Goal: Transaction & Acquisition: Purchase product/service

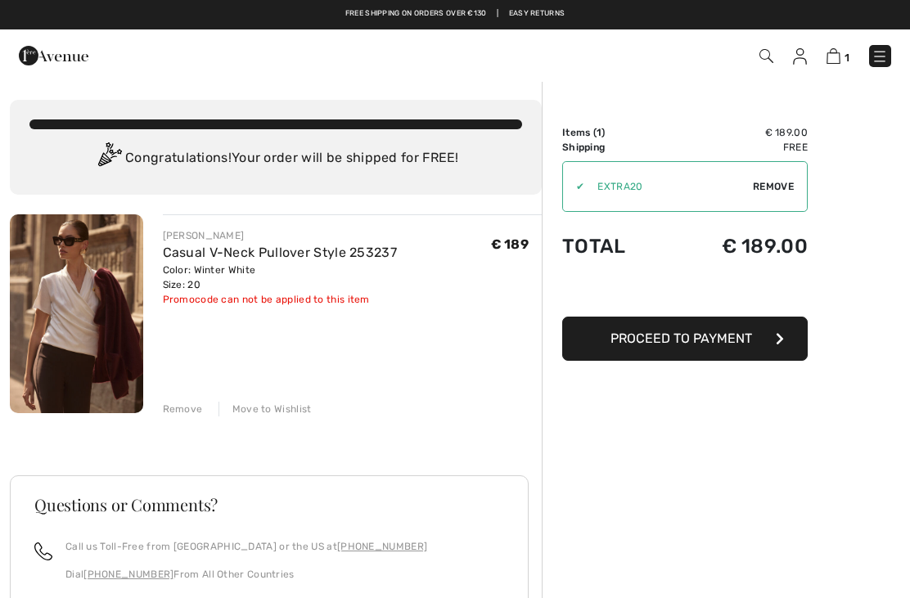
click at [69, 311] on img at bounding box center [76, 314] width 133 height 199
click at [66, 318] on img at bounding box center [76, 314] width 133 height 199
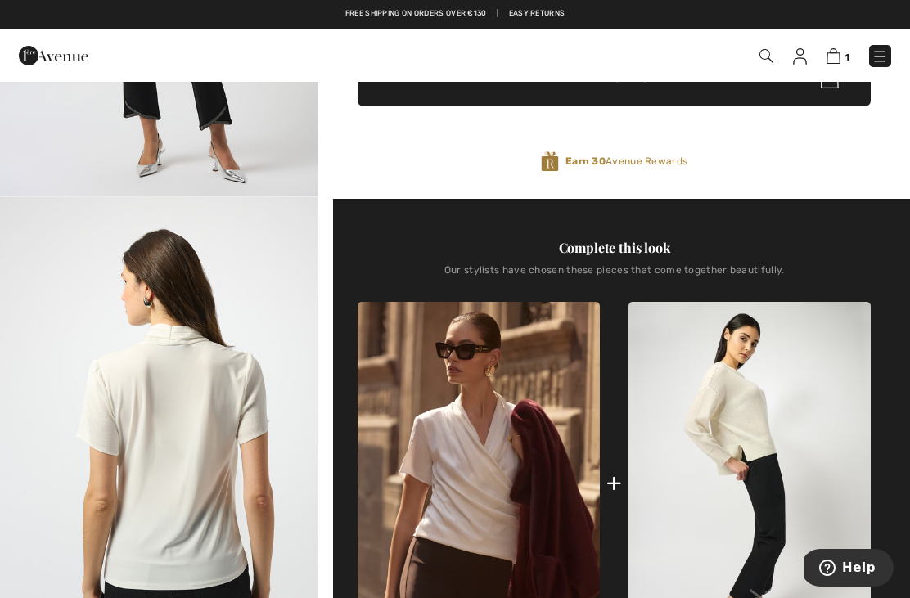
scroll to position [1348, 0]
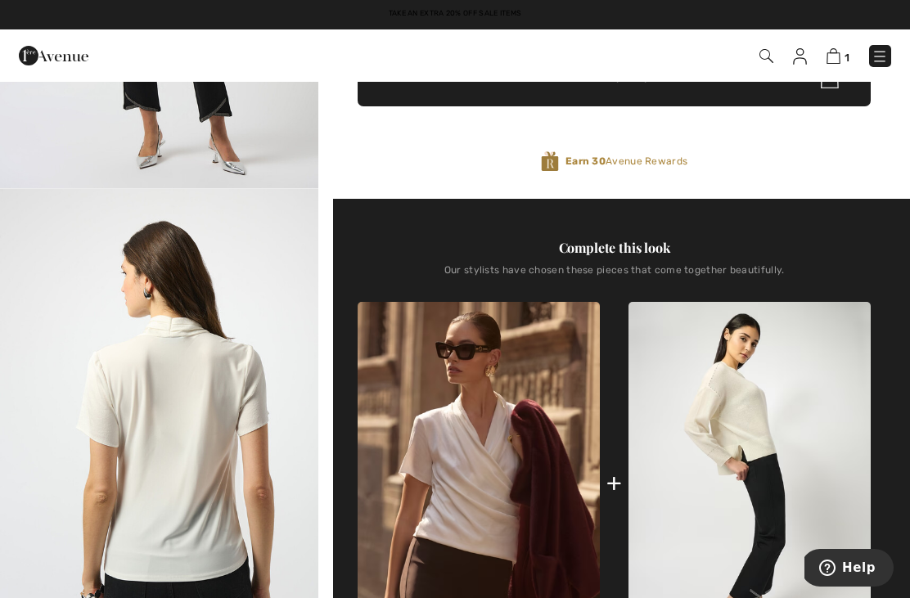
click at [203, 517] on img "4 / 5" at bounding box center [159, 427] width 318 height 477
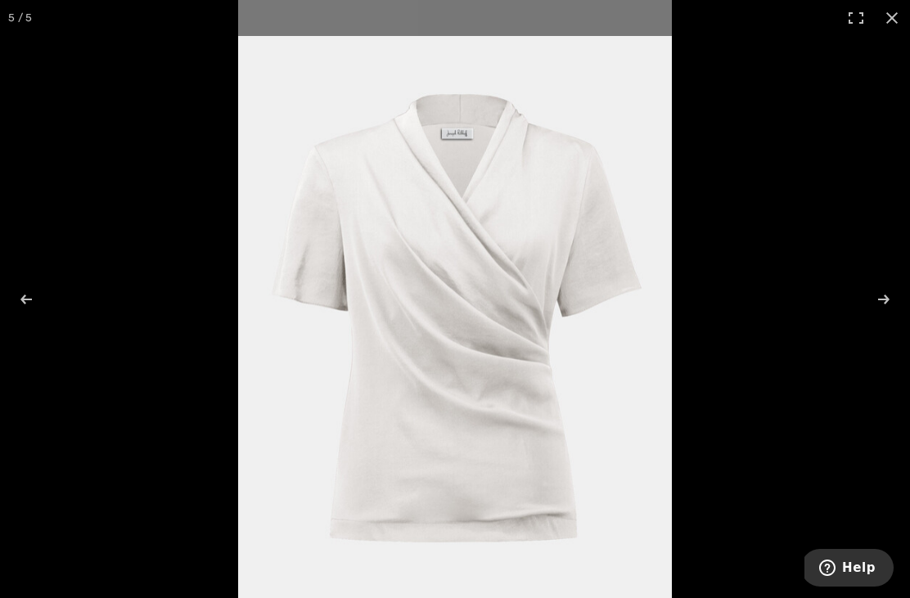
scroll to position [507, 0]
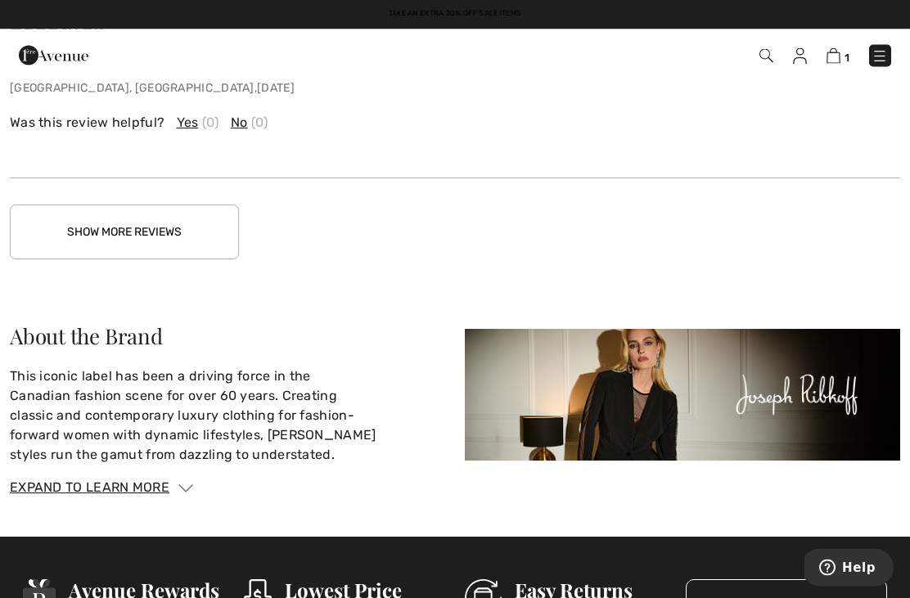
scroll to position [2947, 0]
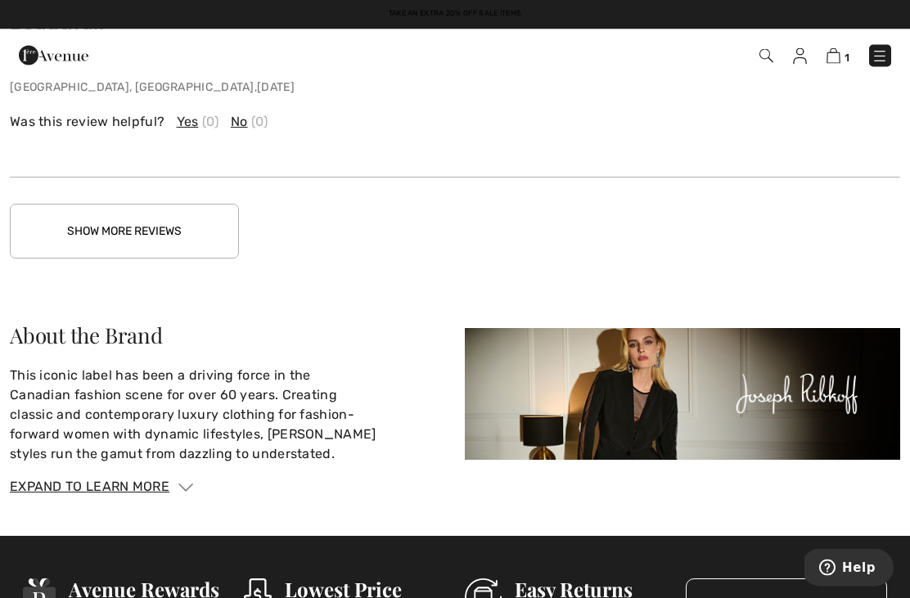
click at [156, 237] on button "Show More Reviews" at bounding box center [124, 232] width 229 height 55
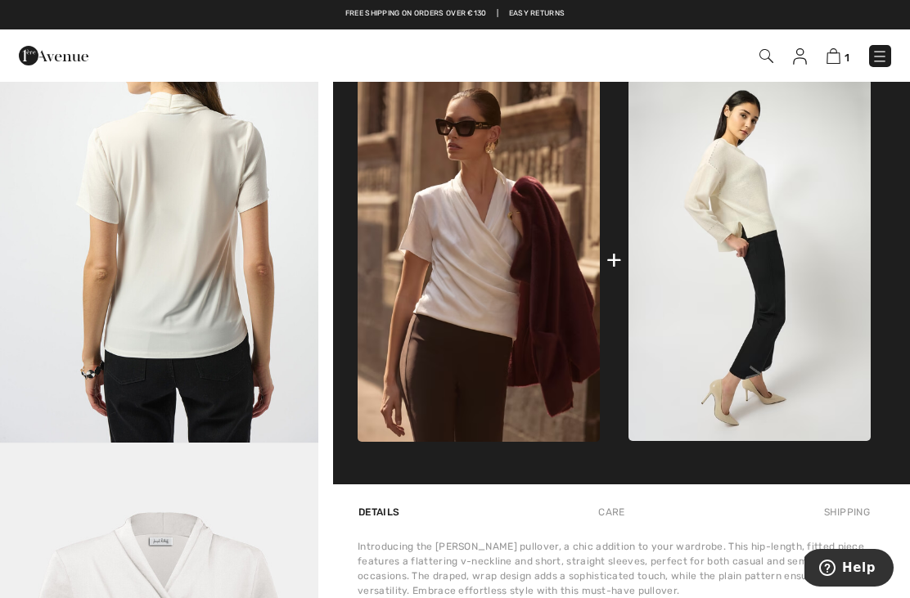
scroll to position [679, 0]
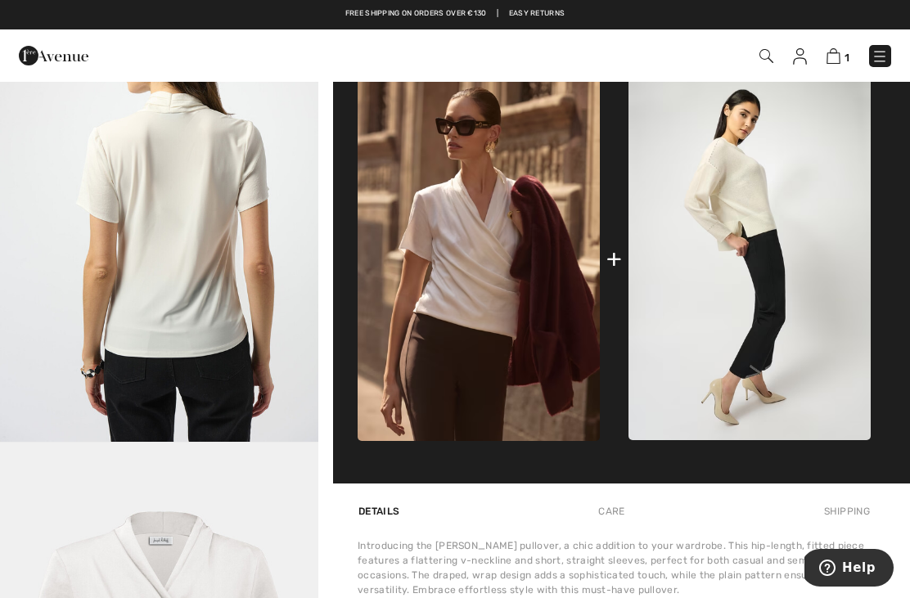
click at [201, 307] on img "4 / 5" at bounding box center [159, 203] width 318 height 477
click at [835, 55] on img at bounding box center [834, 56] width 14 height 16
click at [840, 58] on img at bounding box center [834, 56] width 14 height 16
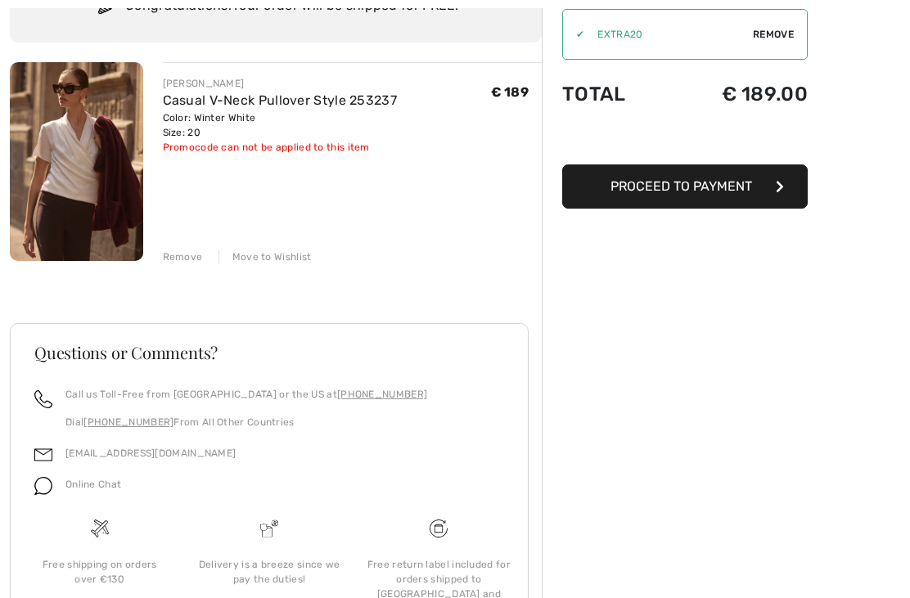
scroll to position [185, 0]
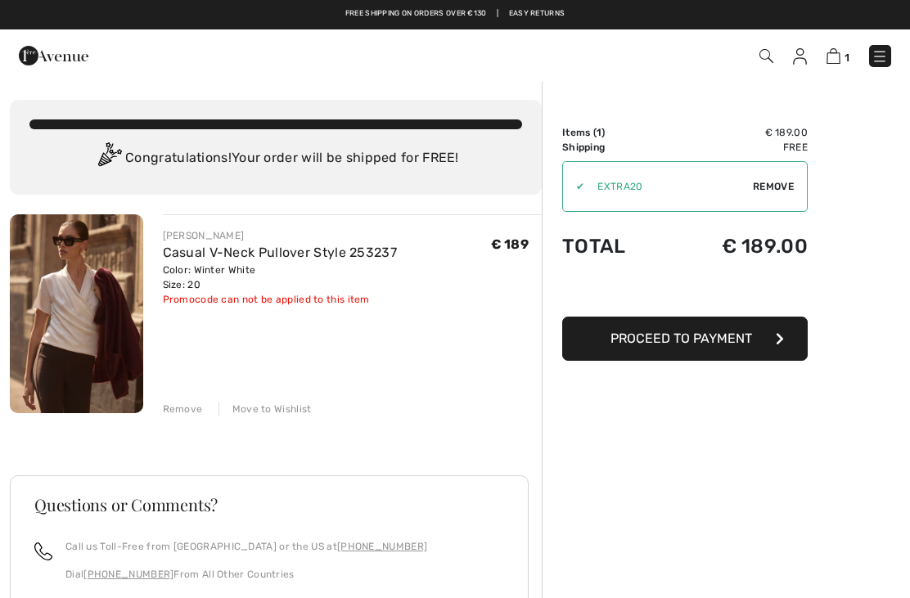
click at [887, 52] on img at bounding box center [880, 56] width 16 height 16
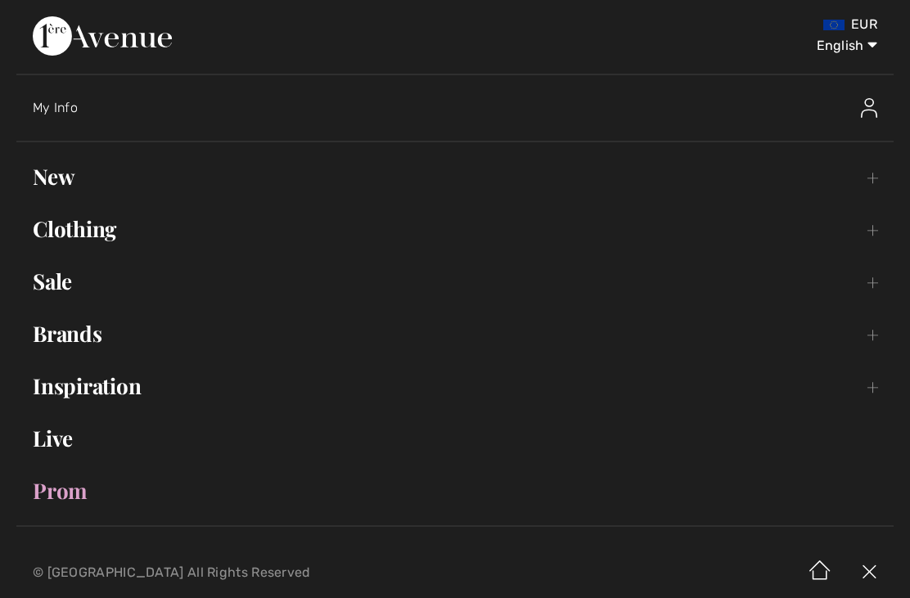
click at [57, 298] on link "Sale Toggle submenu" at bounding box center [455, 282] width 878 height 36
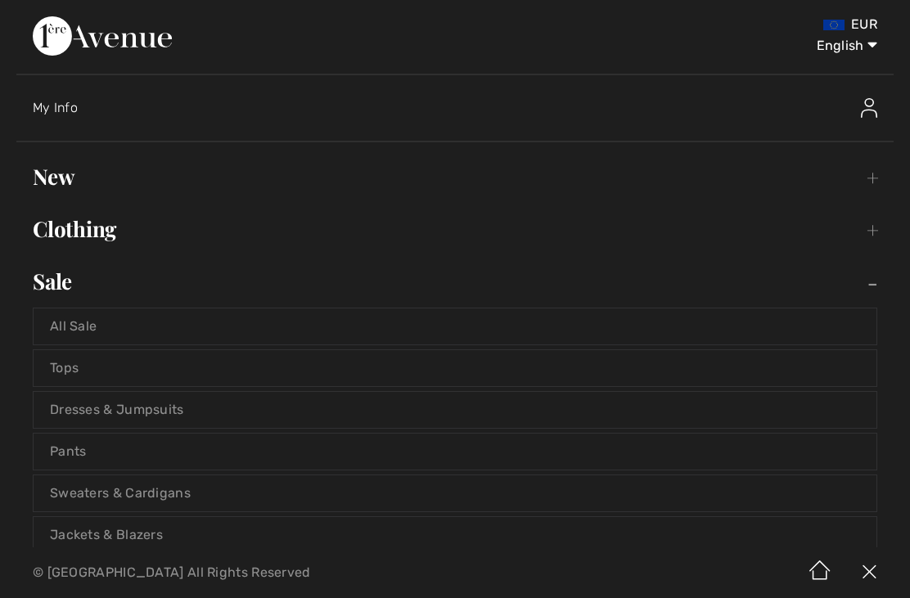
click at [118, 548] on link "Jackets & Blazers" at bounding box center [455, 535] width 843 height 36
click at [115, 544] on link "Jackets & Blazers" at bounding box center [455, 535] width 843 height 36
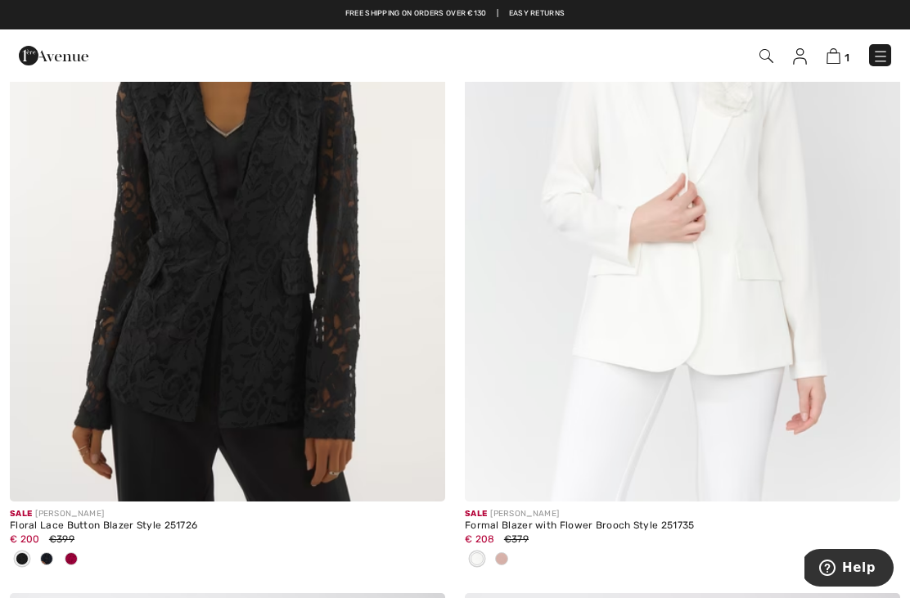
scroll to position [12469, 0]
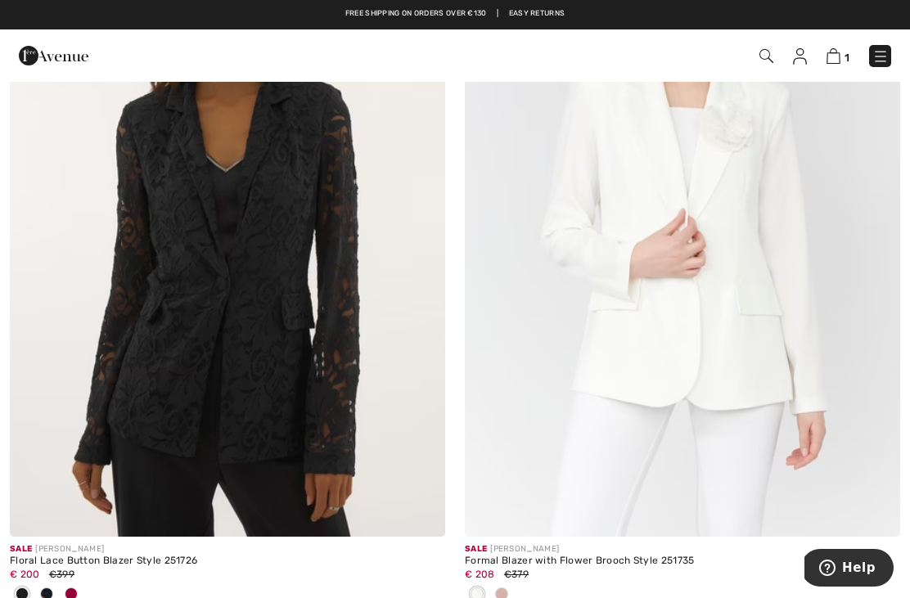
click at [299, 329] on img at bounding box center [228, 210] width 436 height 653
click at [291, 198] on img at bounding box center [228, 210] width 436 height 653
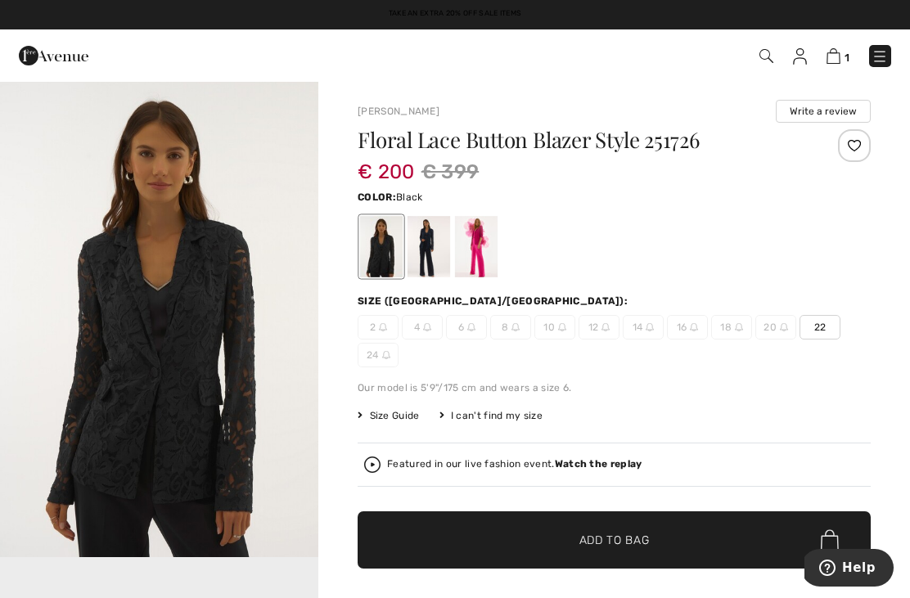
click at [378, 259] on div at bounding box center [381, 246] width 43 height 61
click at [438, 255] on div at bounding box center [429, 246] width 43 height 61
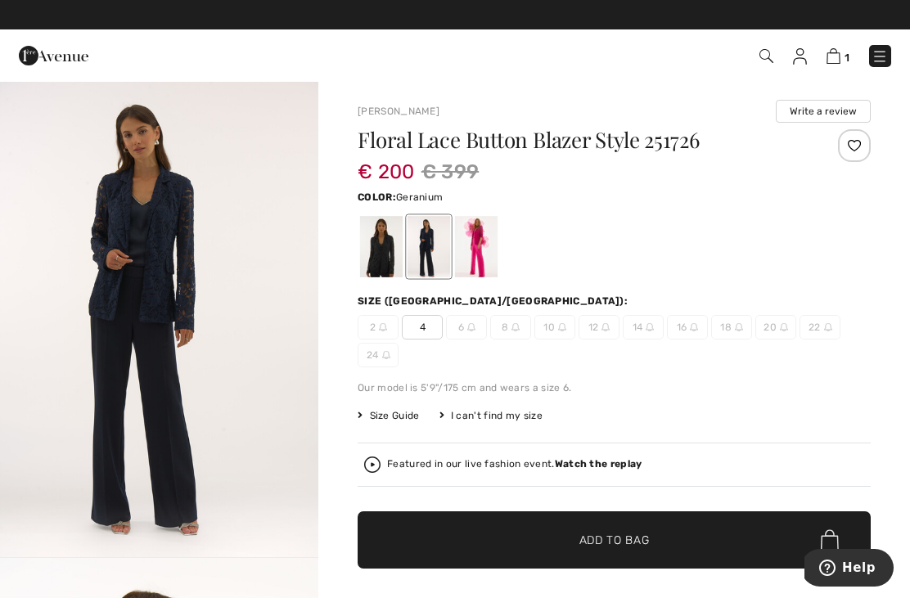
click at [493, 248] on div at bounding box center [476, 246] width 43 height 61
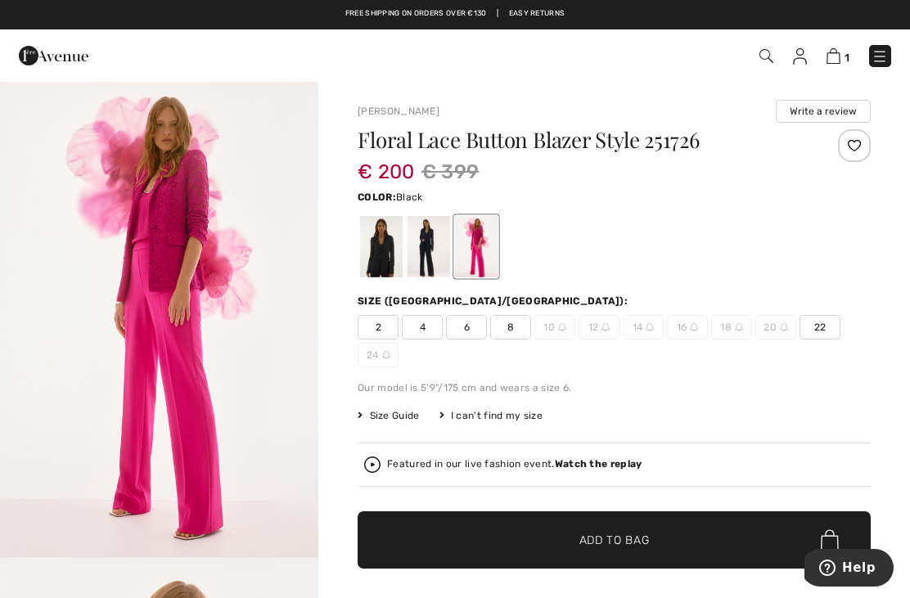
click at [377, 251] on div at bounding box center [381, 246] width 43 height 61
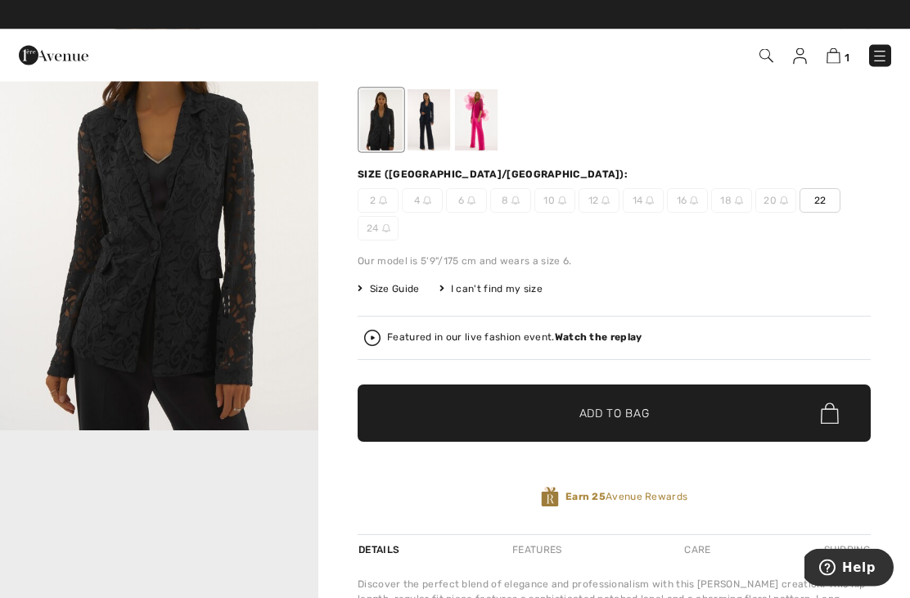
scroll to position [127, 0]
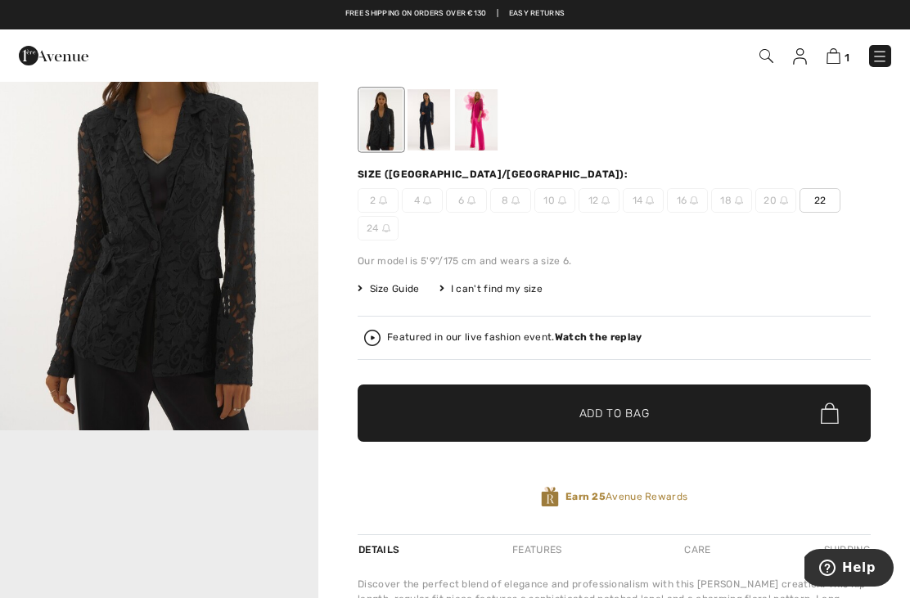
click at [195, 321] on img "1 / 1" at bounding box center [159, 191] width 318 height 477
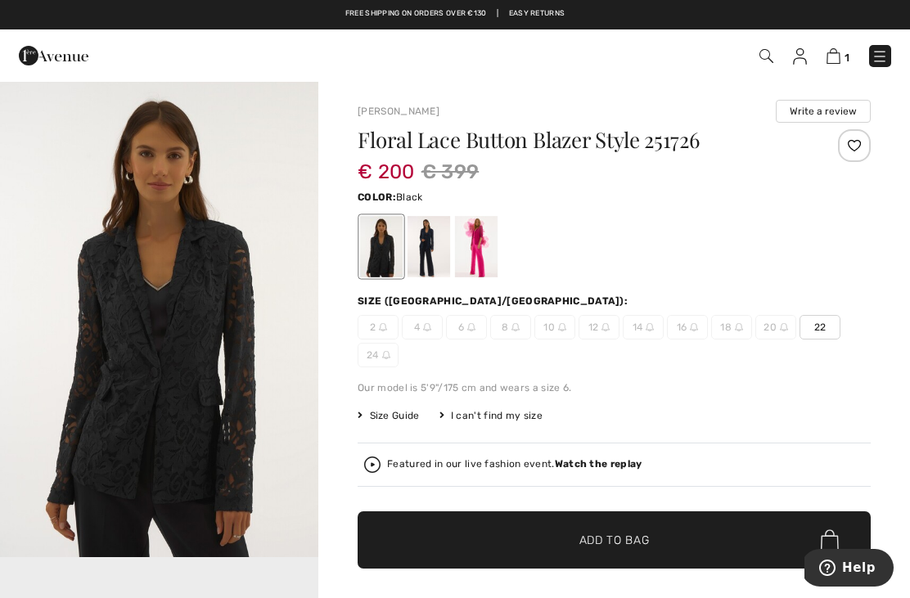
click at [821, 328] on span "22" at bounding box center [820, 327] width 41 height 25
click at [607, 559] on span "✔ Added to Bag Add to Bag" at bounding box center [614, 540] width 513 height 57
click at [838, 50] on img at bounding box center [832, 56] width 14 height 16
click at [830, 63] on img at bounding box center [832, 56] width 14 height 16
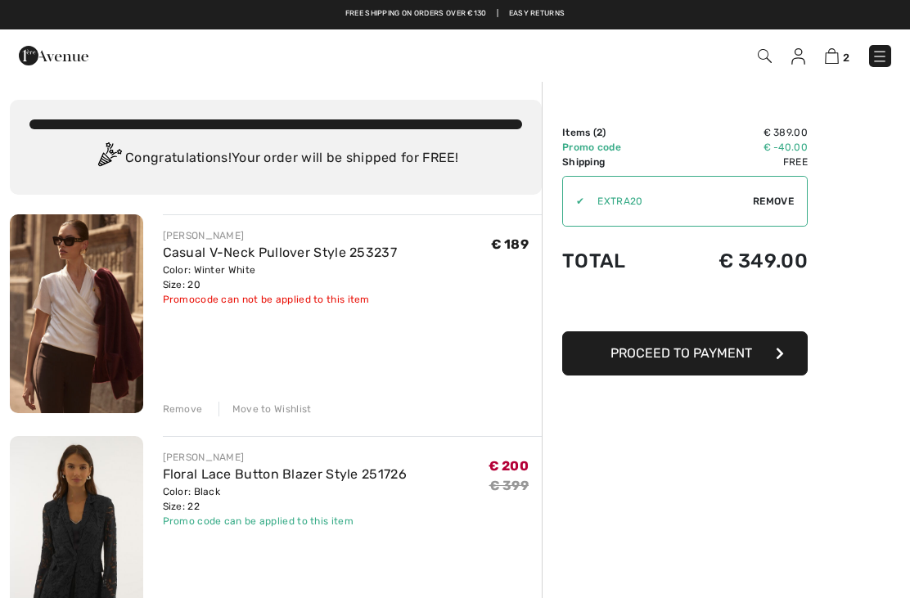
click at [187, 402] on div "Remove" at bounding box center [183, 409] width 40 height 15
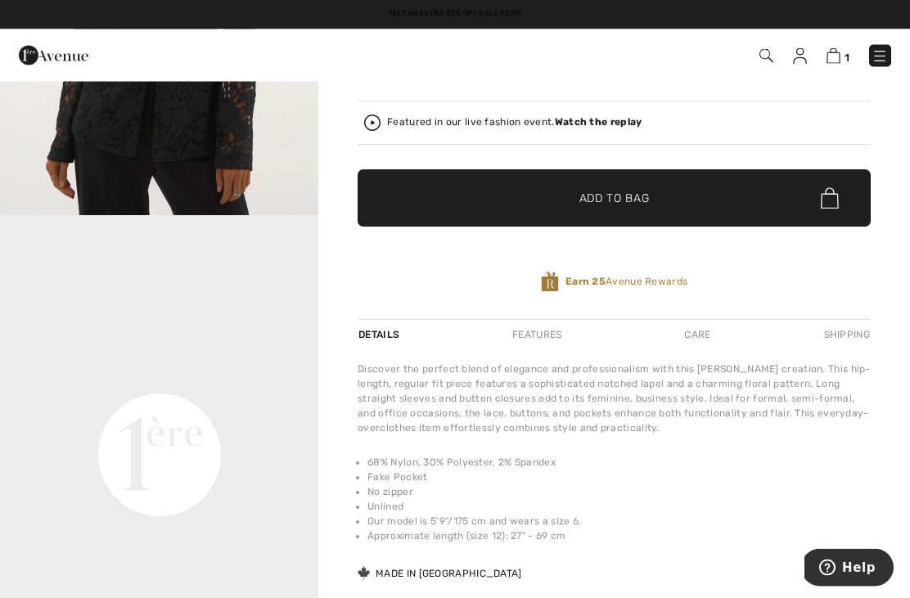
scroll to position [343, 0]
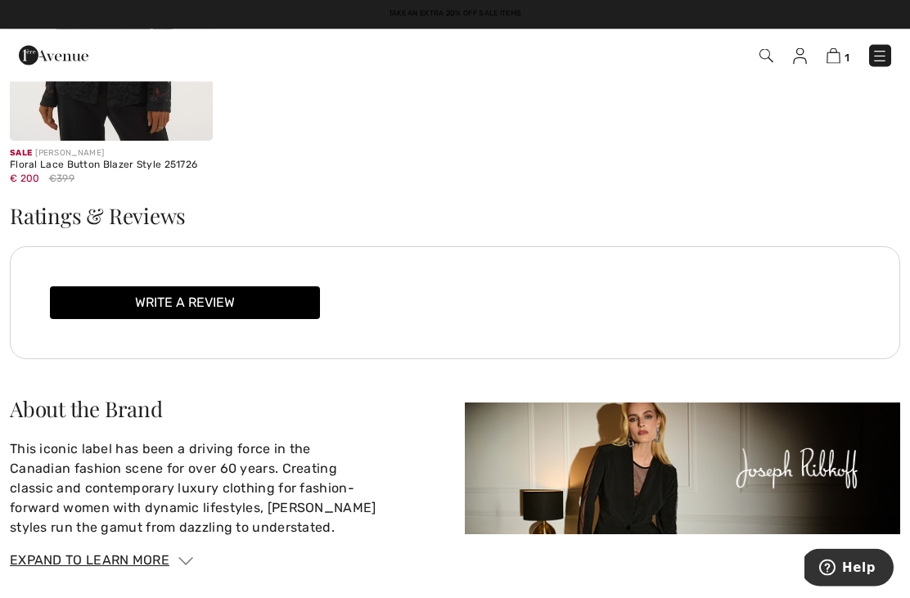
click at [201, 300] on button "Write a review" at bounding box center [185, 303] width 270 height 33
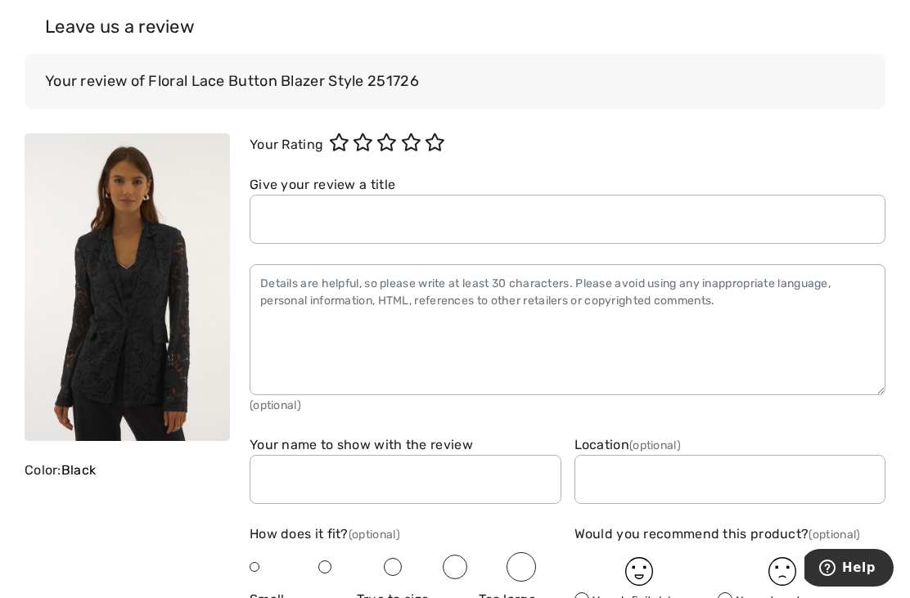
scroll to position [1625, 0]
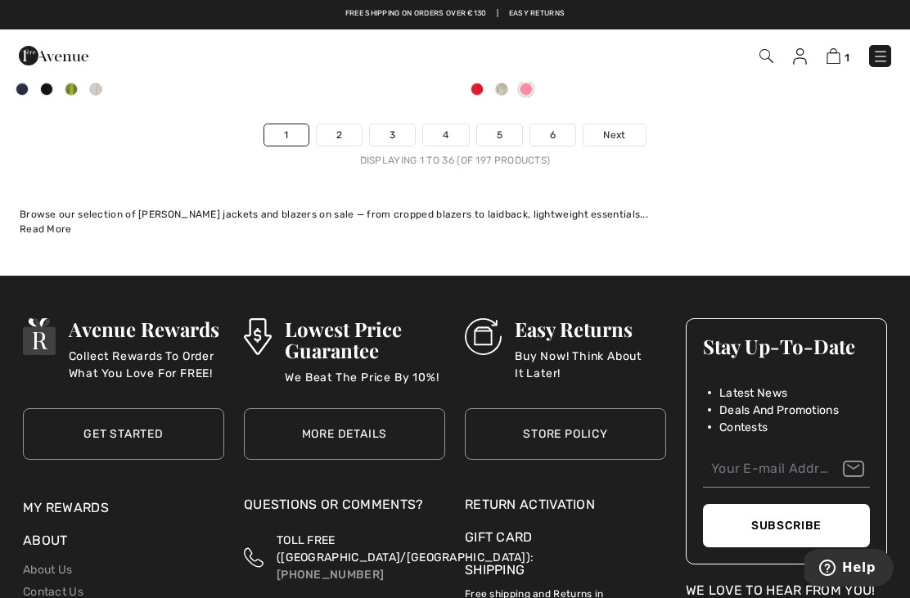
scroll to position [13661, 0]
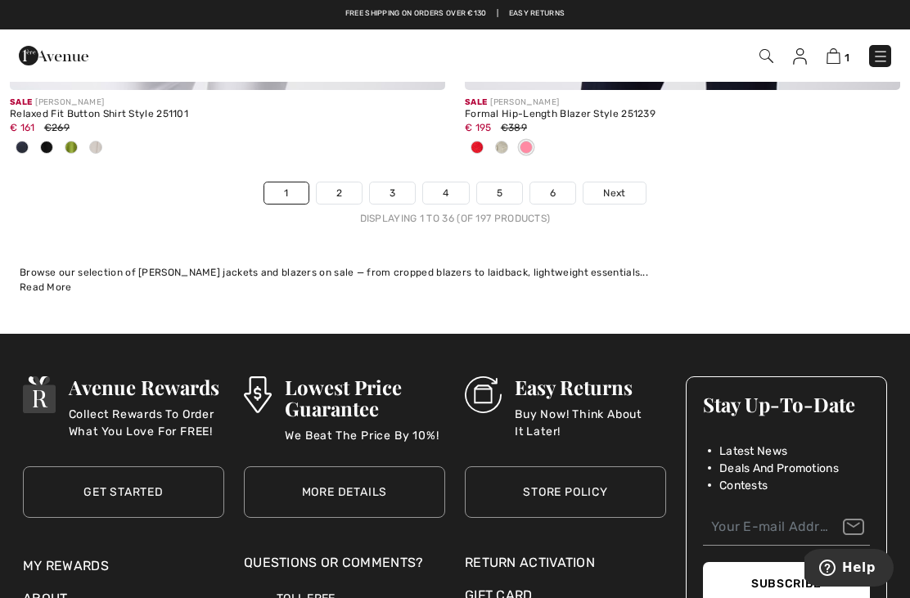
click at [608, 190] on link "Next" at bounding box center [614, 193] width 61 height 21
click at [623, 186] on span "Next" at bounding box center [614, 193] width 22 height 15
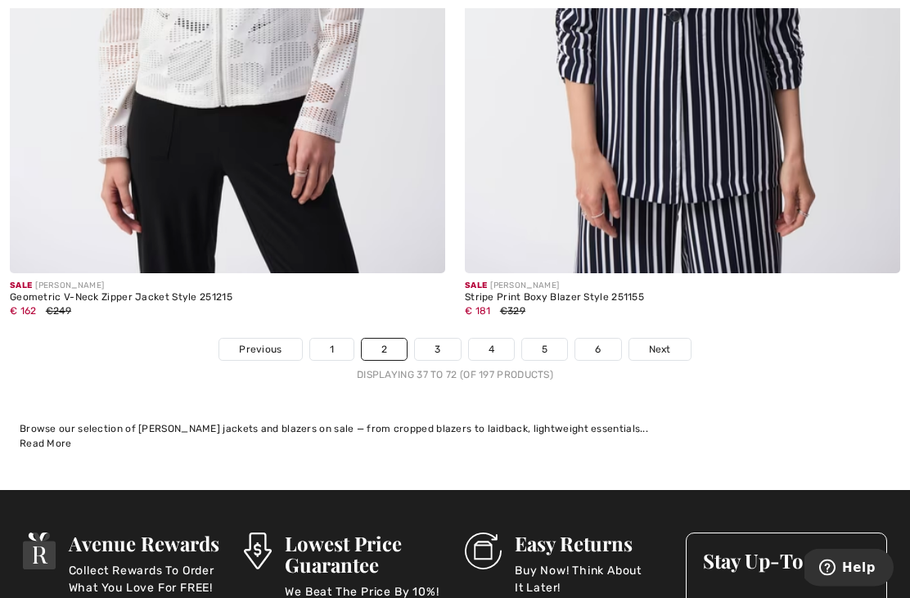
scroll to position [13451, 0]
click at [430, 346] on link "3" at bounding box center [437, 349] width 45 height 21
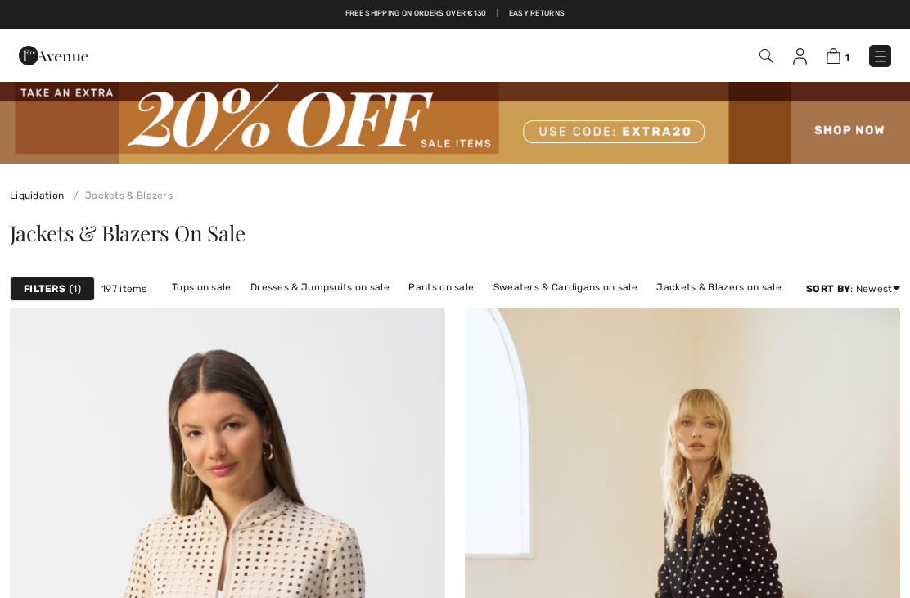
checkbox input "true"
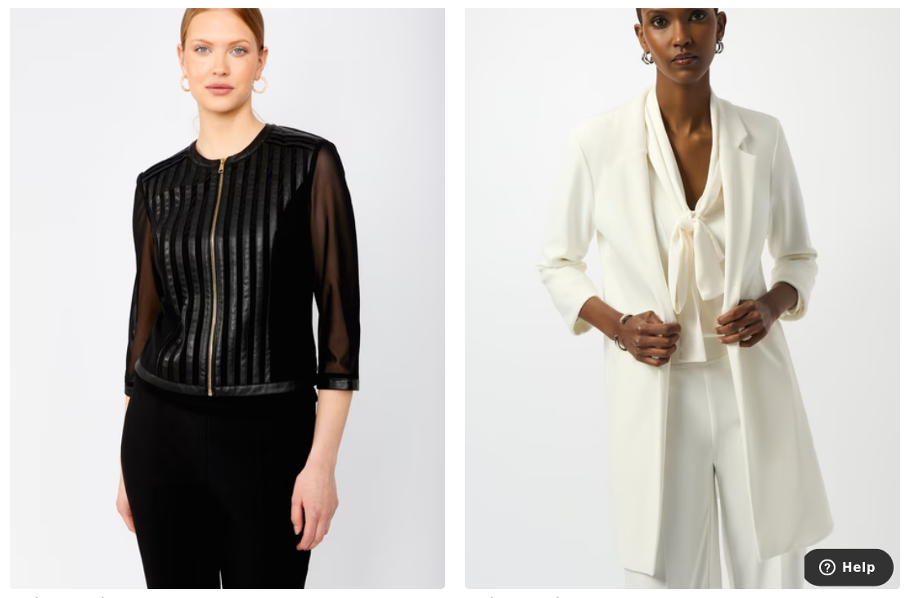
scroll to position [10101, 0]
click at [758, 325] on img at bounding box center [683, 262] width 436 height 653
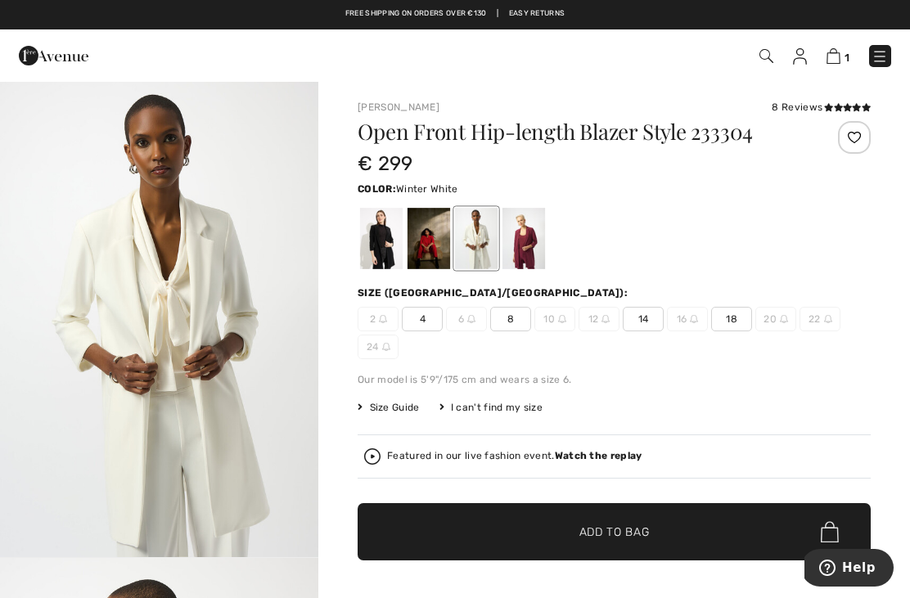
click at [811, 479] on div "Open Front Hip-length Blazer Style 233304 € 299 Color: Winter White Size (CA/US…" at bounding box center [614, 387] width 513 height 532
click at [229, 373] on img "1 / 2" at bounding box center [159, 318] width 318 height 477
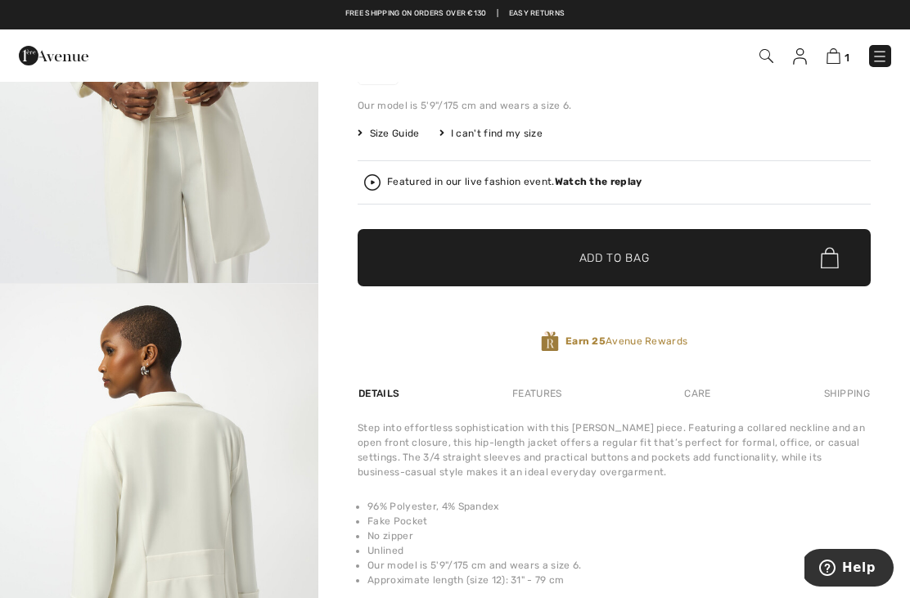
scroll to position [273, 0]
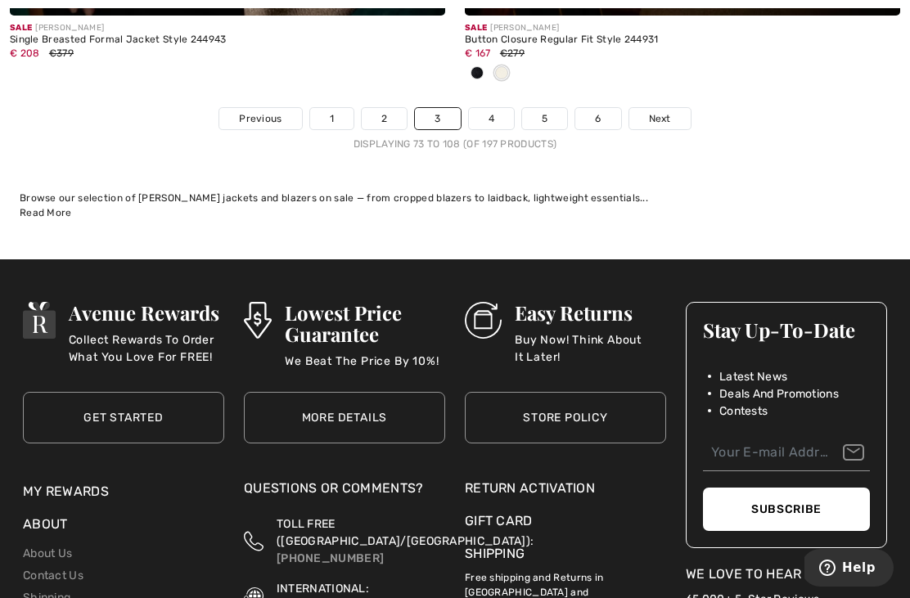
scroll to position [13590, 0]
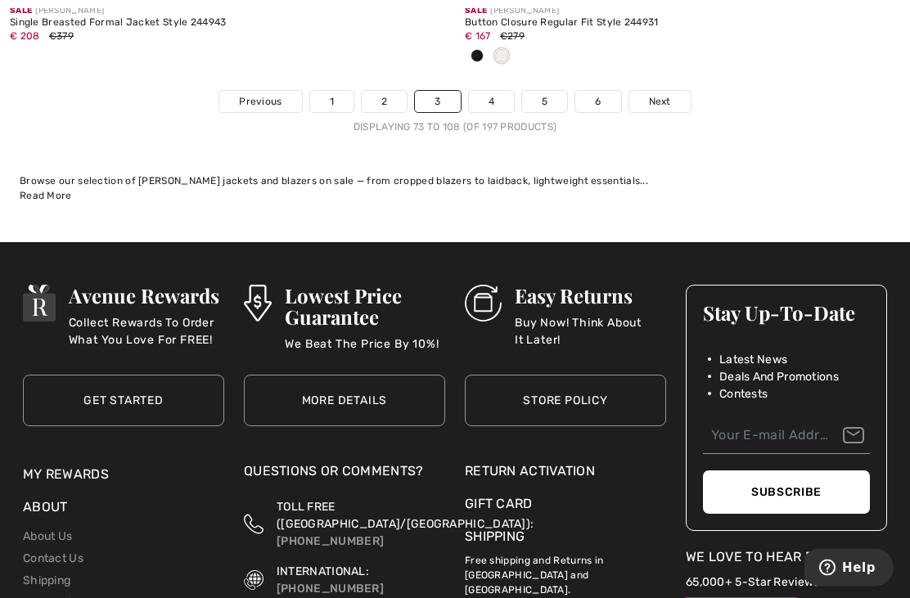
click at [490, 94] on link "4" at bounding box center [491, 102] width 45 height 21
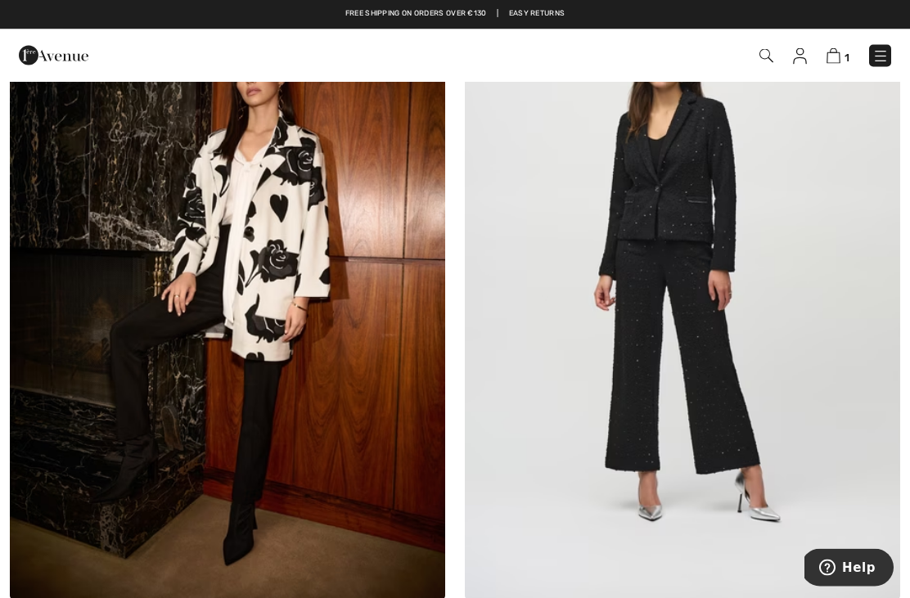
scroll to position [2541, 0]
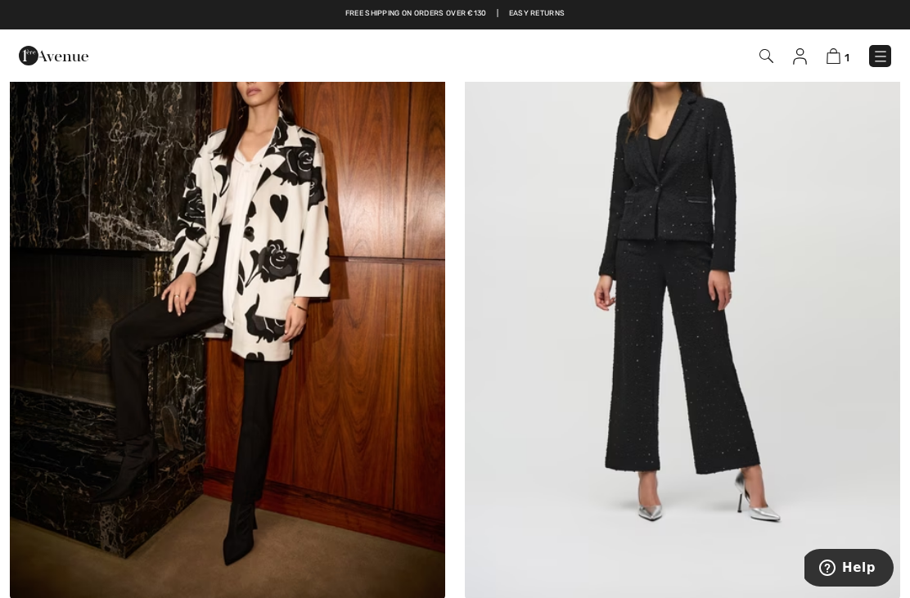
click at [691, 209] on img at bounding box center [683, 273] width 436 height 653
click at [727, 174] on img at bounding box center [683, 273] width 436 height 653
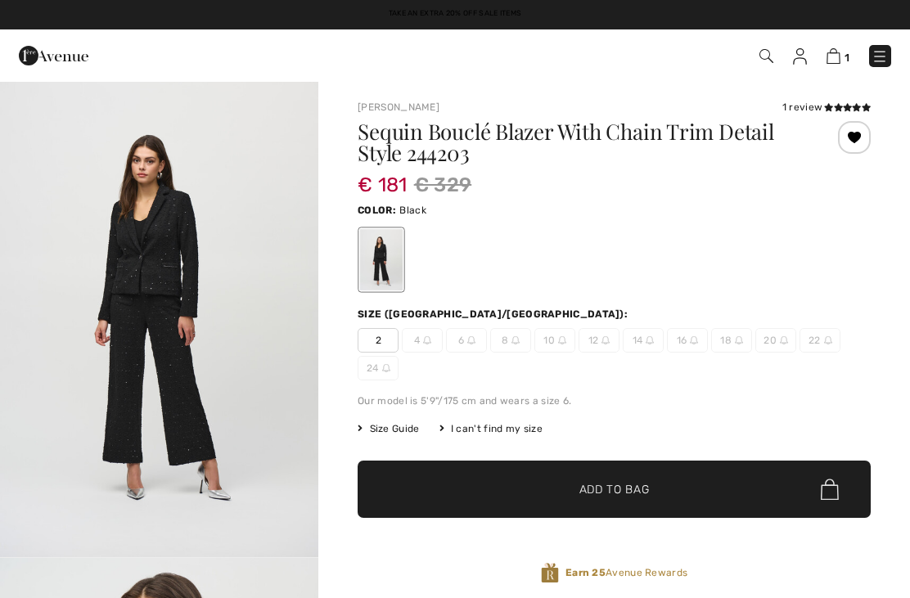
checkbox input "true"
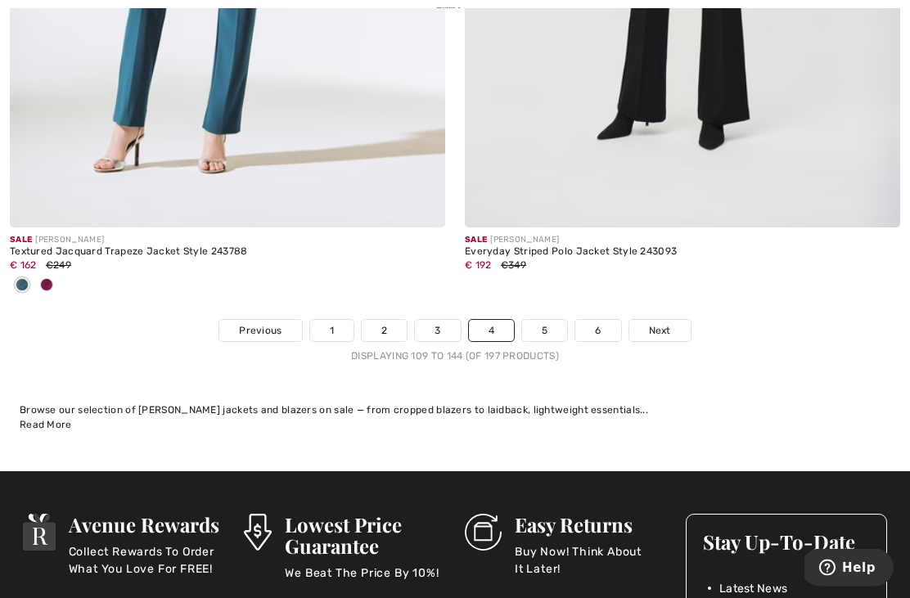
scroll to position [13362, 0]
click at [547, 328] on link "5" at bounding box center [544, 330] width 45 height 21
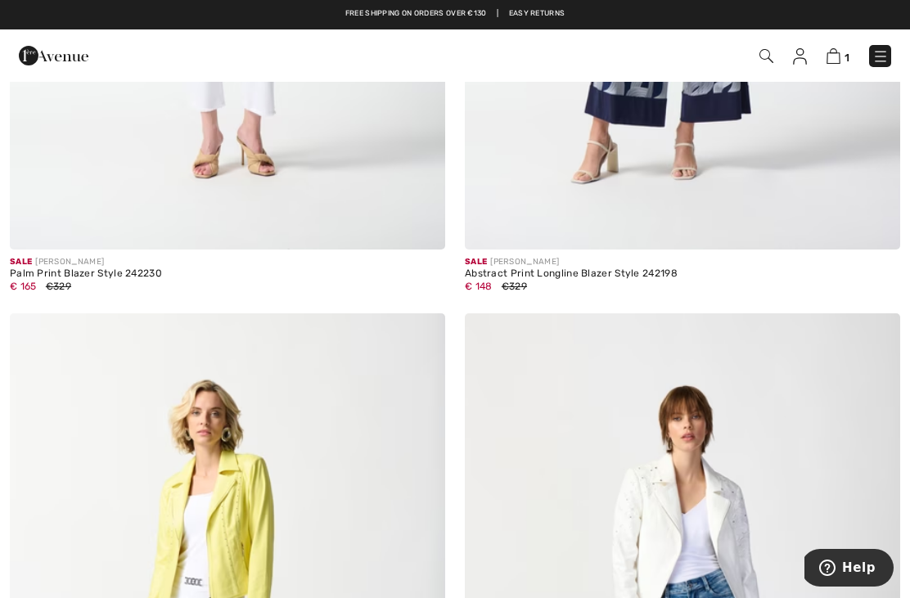
scroll to position [7377, 0]
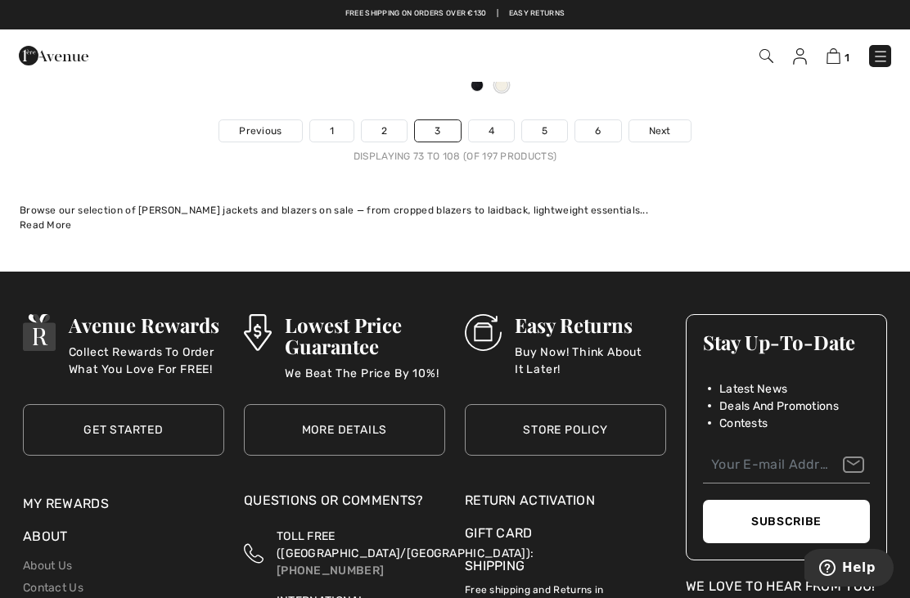
scroll to position [13560, 0]
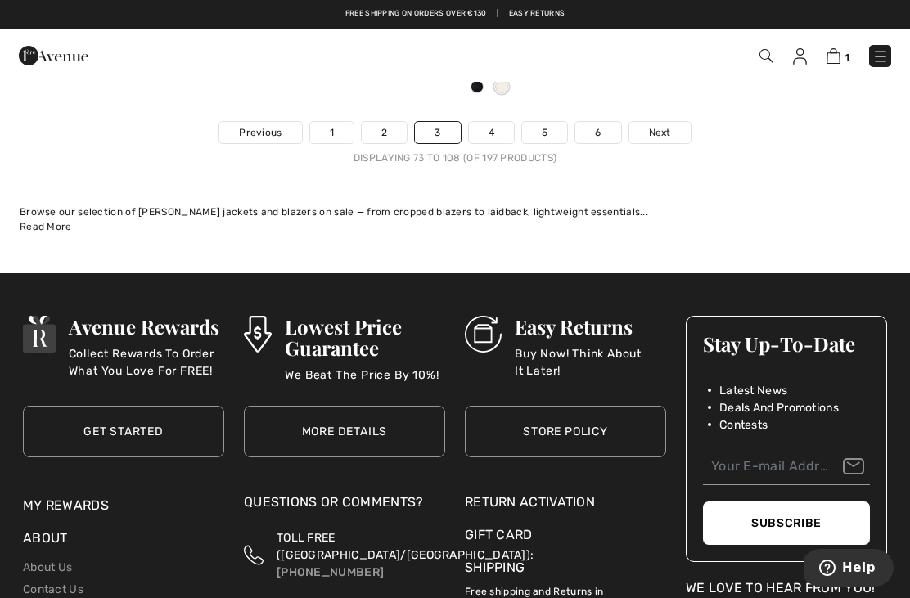
click at [880, 50] on img at bounding box center [881, 56] width 16 height 16
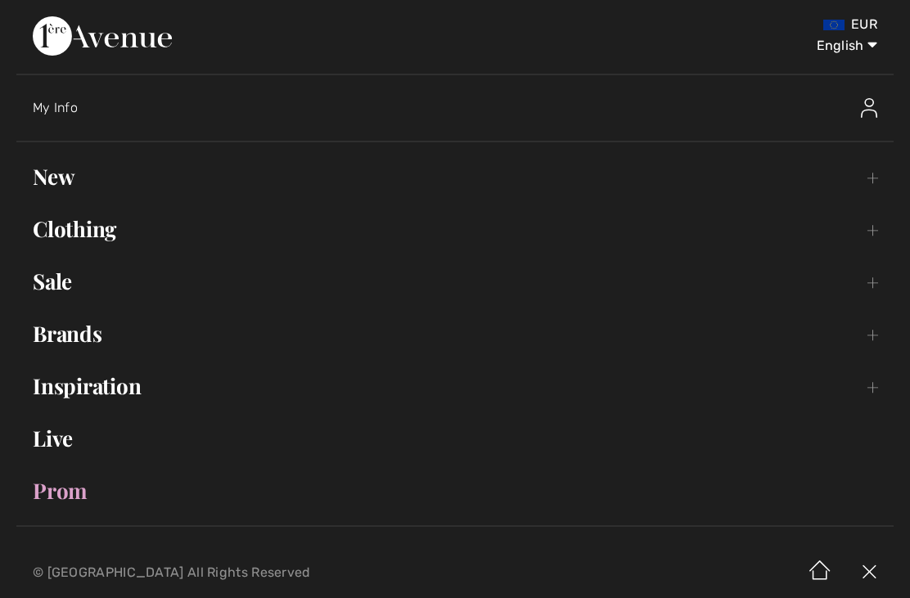
click at [52, 287] on link "Sale Toggle submenu" at bounding box center [455, 282] width 878 height 36
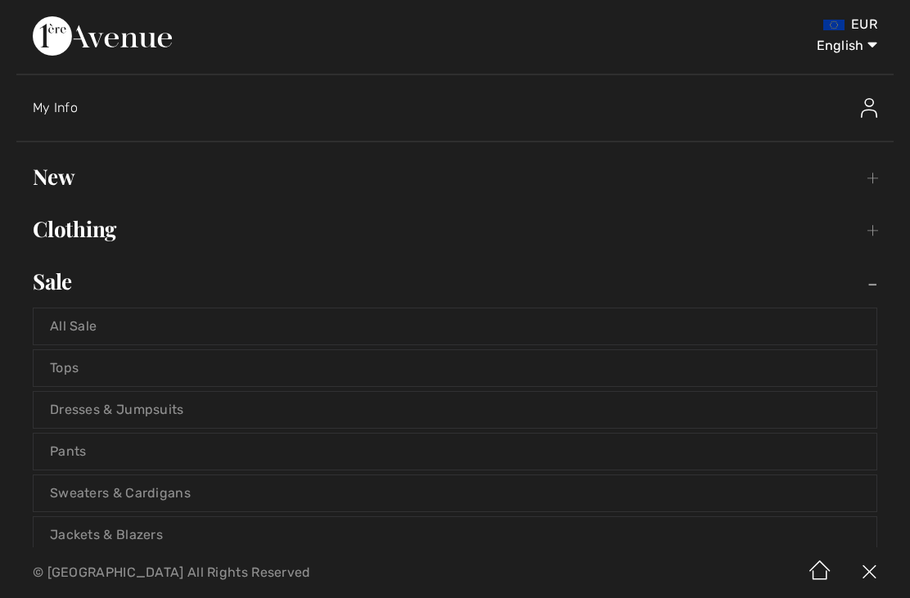
click at [96, 375] on link "Tops" at bounding box center [455, 368] width 843 height 36
click at [69, 376] on link "Tops" at bounding box center [455, 368] width 843 height 36
click at [66, 383] on link "Tops" at bounding box center [455, 368] width 843 height 36
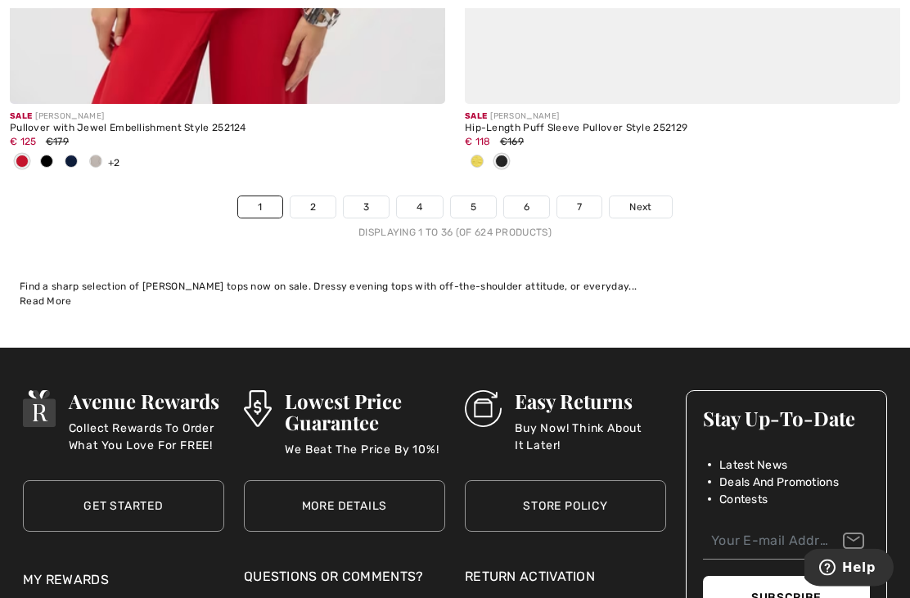
scroll to position [13566, 0]
click at [310, 205] on link "2" at bounding box center [313, 206] width 45 height 21
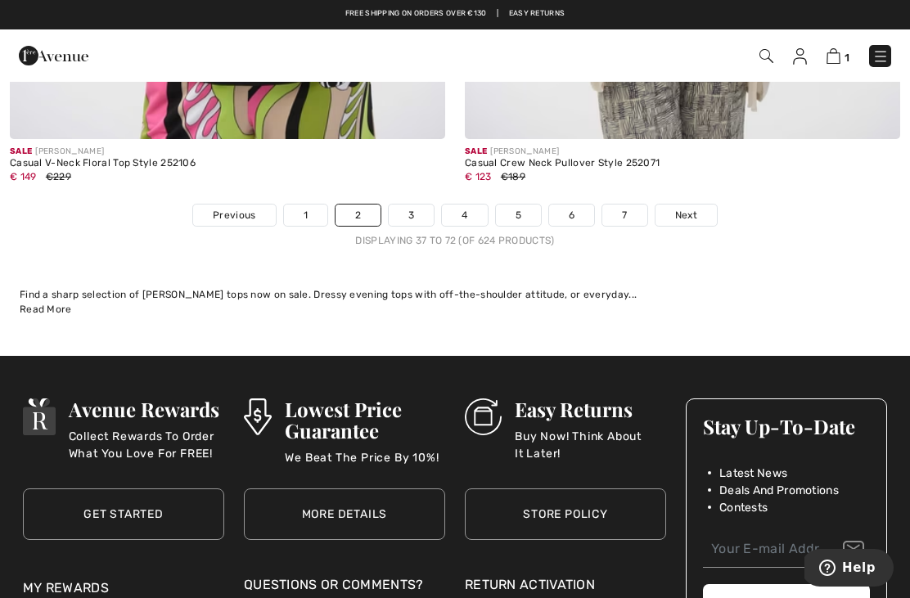
scroll to position [13627, 0]
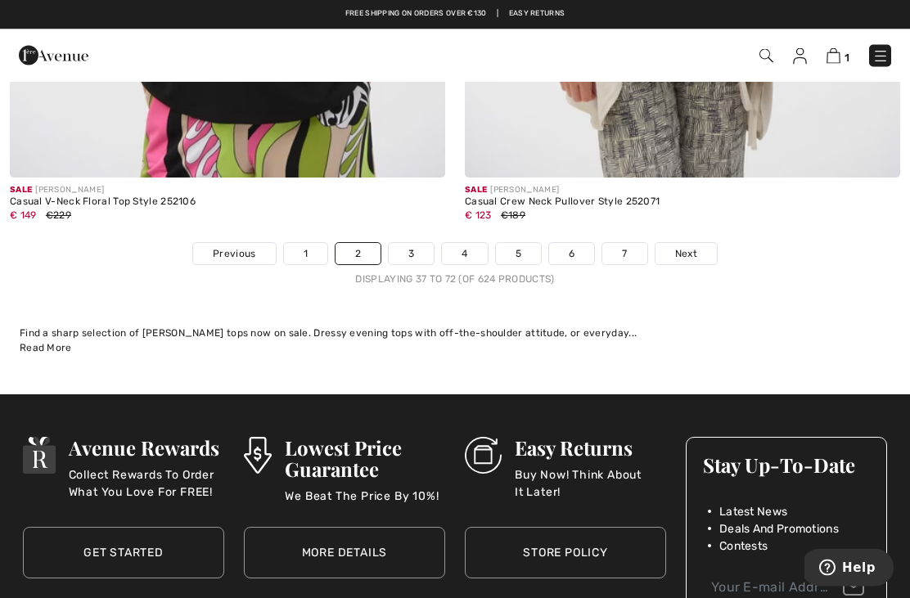
click at [411, 244] on link "3" at bounding box center [411, 254] width 45 height 21
click at [412, 244] on link "3" at bounding box center [411, 254] width 45 height 21
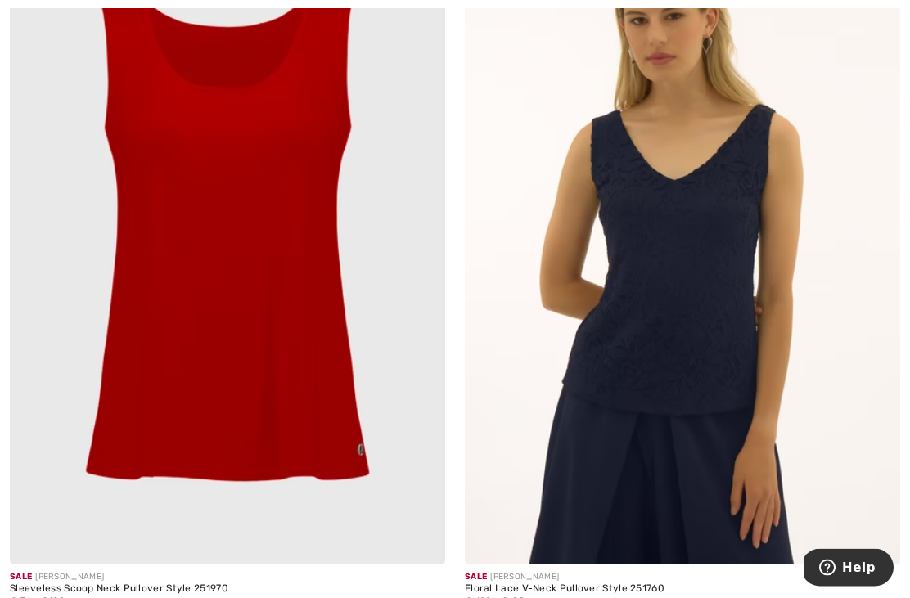
scroll to position [7136, 0]
click at [708, 288] on img at bounding box center [683, 238] width 436 height 653
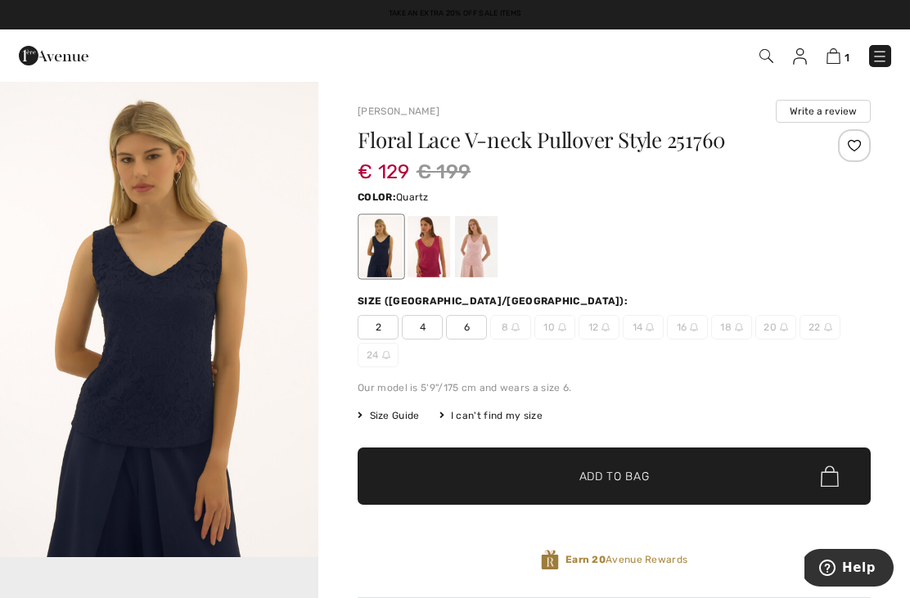
click at [482, 260] on div at bounding box center [476, 246] width 43 height 61
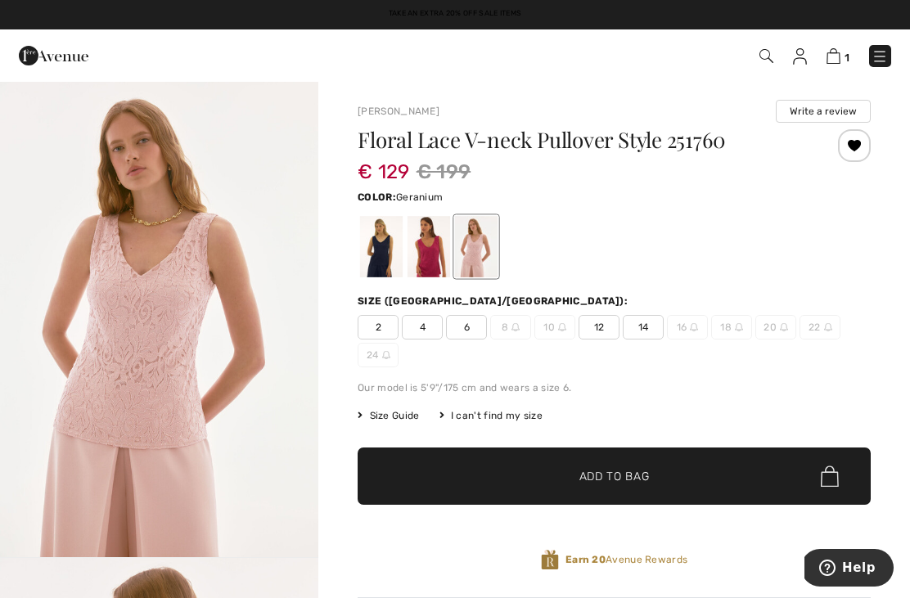
click at [427, 252] on div at bounding box center [429, 246] width 43 height 61
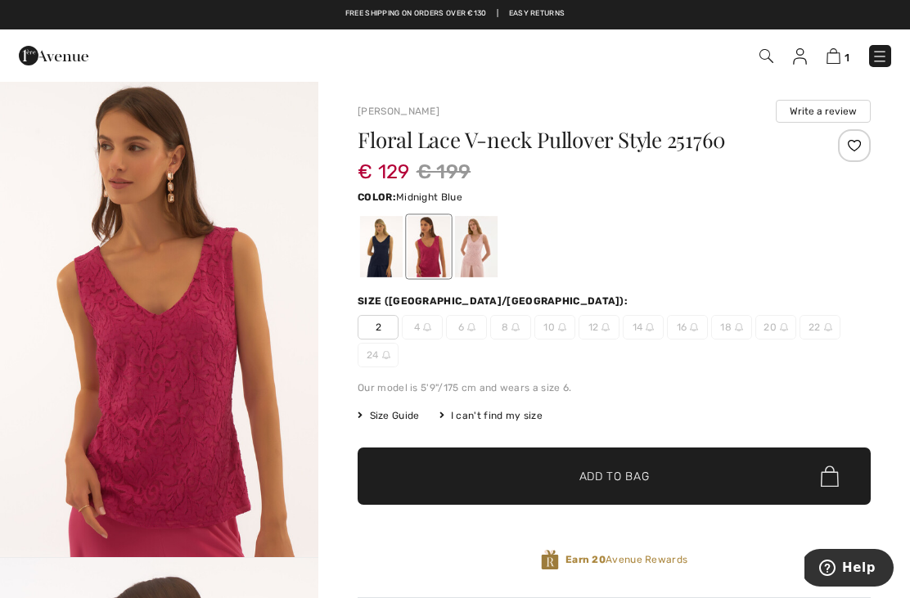
click at [381, 259] on div at bounding box center [381, 246] width 43 height 61
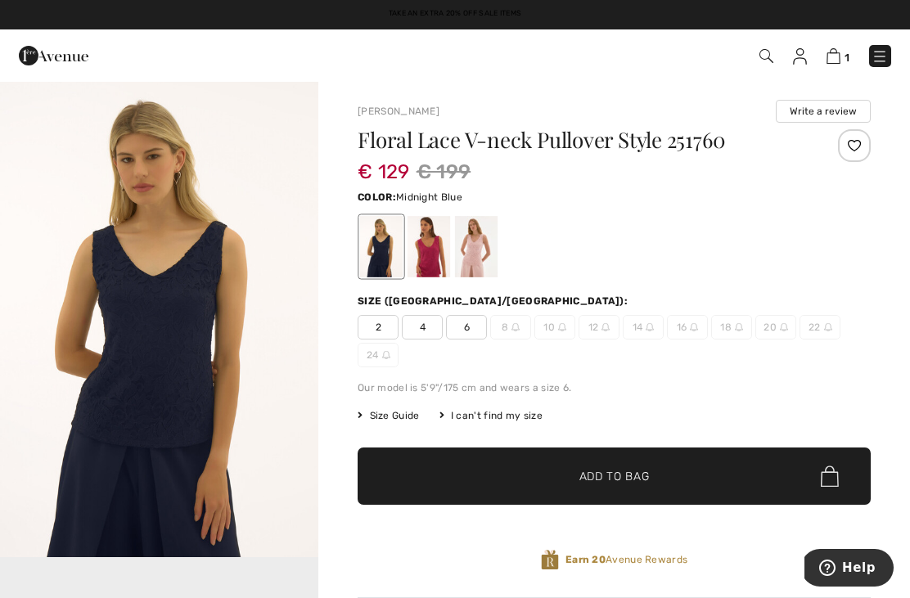
click at [491, 250] on div at bounding box center [476, 246] width 43 height 61
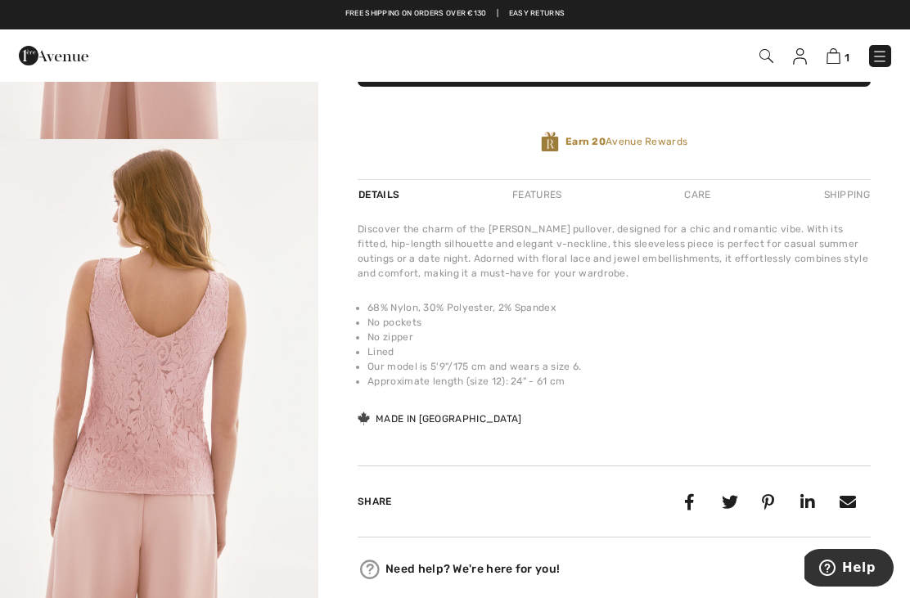
scroll to position [417, 0]
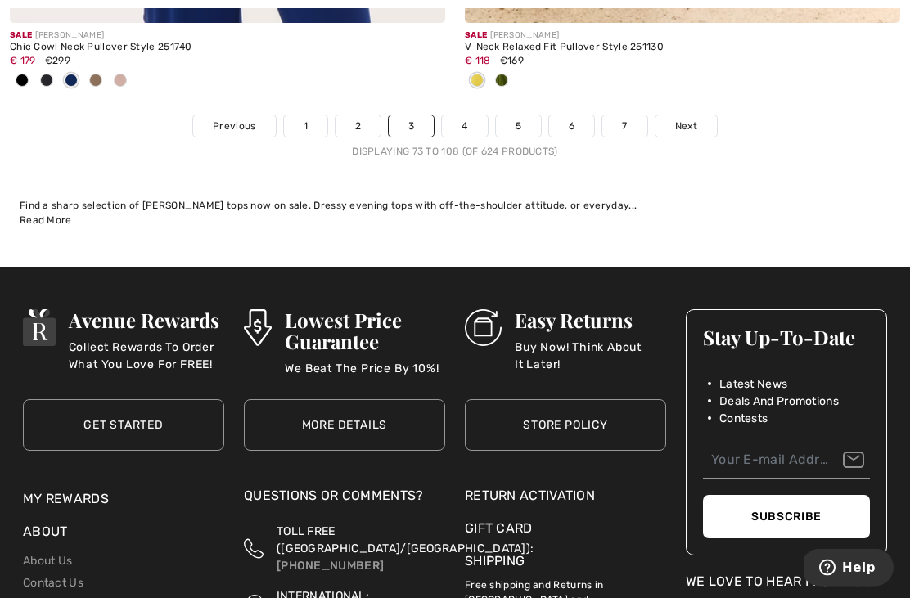
scroll to position [13820, 0]
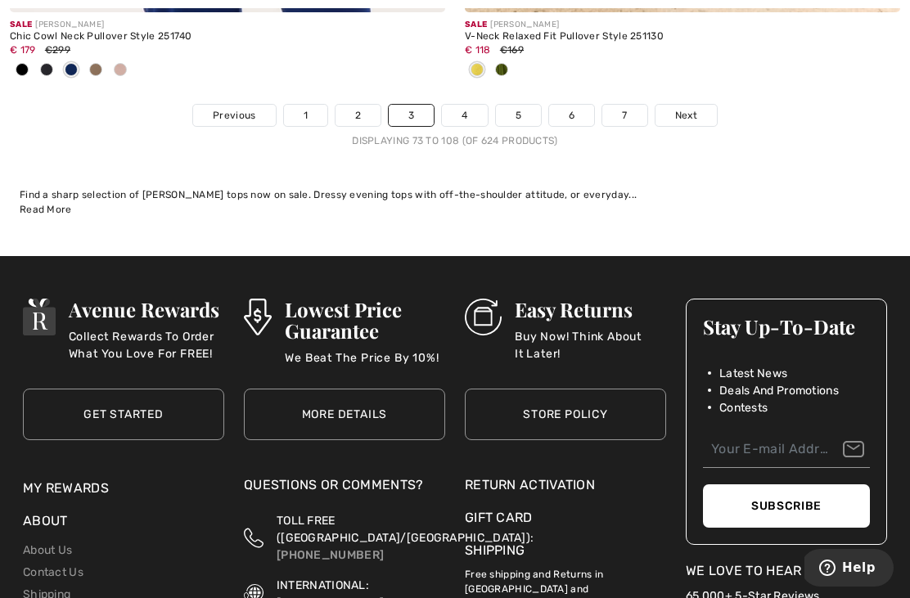
click at [471, 105] on link "4" at bounding box center [464, 115] width 45 height 21
click at [463, 105] on link "4" at bounding box center [464, 115] width 45 height 21
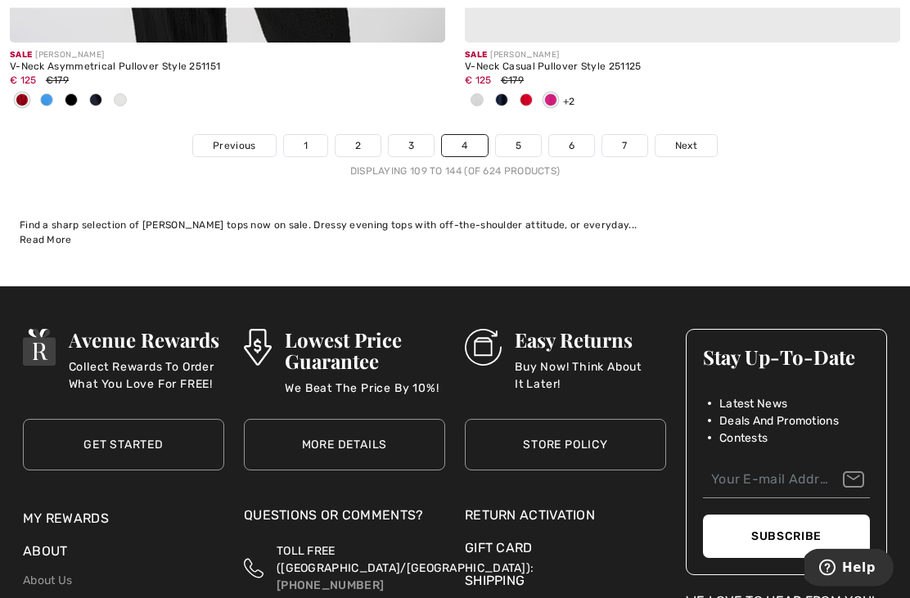
scroll to position [13682, 0]
click at [514, 141] on link "5" at bounding box center [518, 145] width 45 height 21
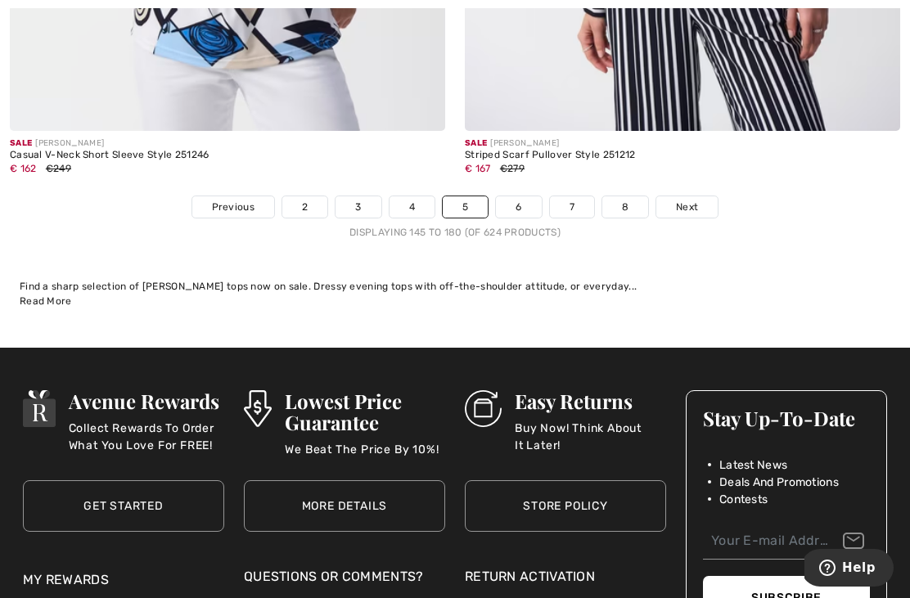
scroll to position [13647, 0]
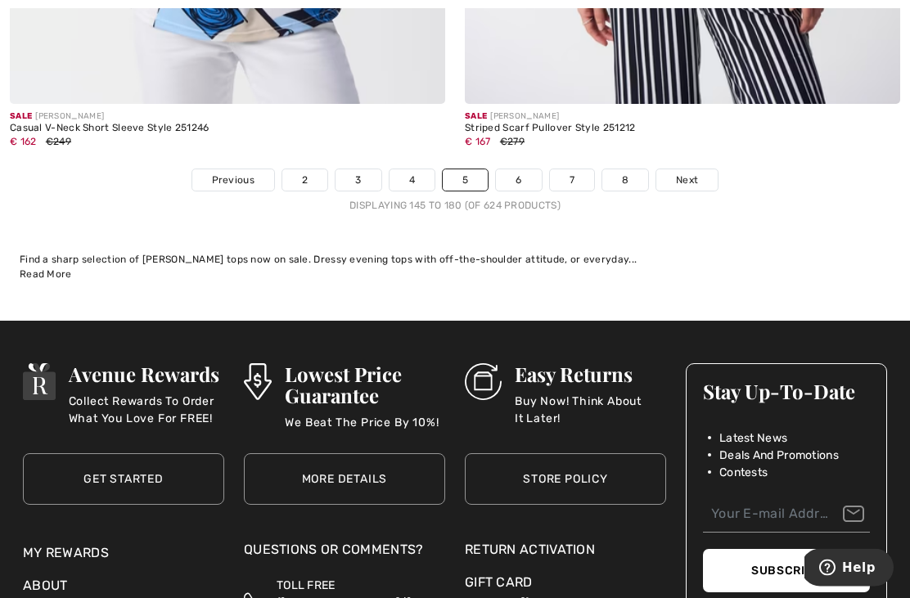
click at [517, 170] on link "6" at bounding box center [518, 180] width 45 height 21
click at [513, 170] on link "6" at bounding box center [518, 180] width 45 height 21
click at [531, 170] on link "6" at bounding box center [518, 180] width 45 height 21
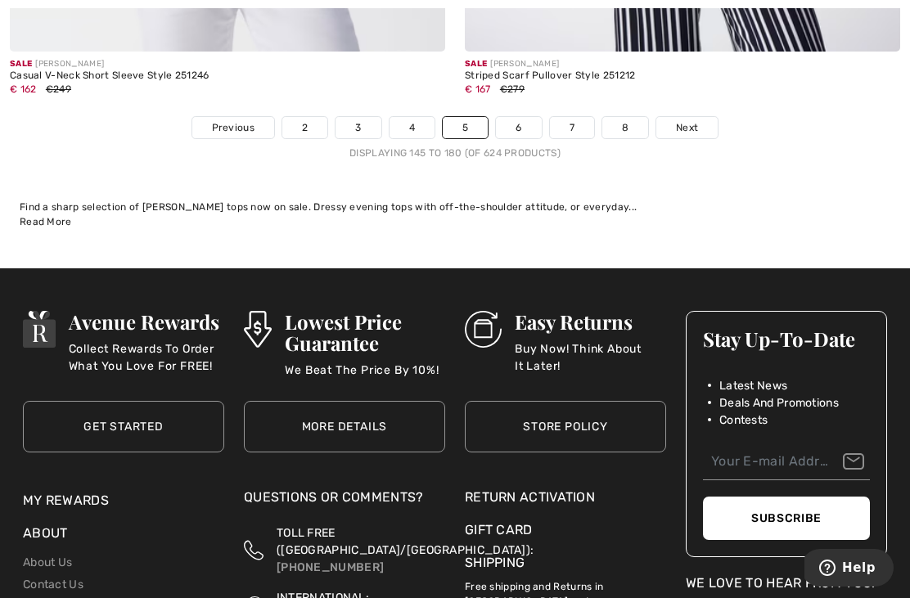
click at [527, 117] on link "6" at bounding box center [518, 127] width 45 height 21
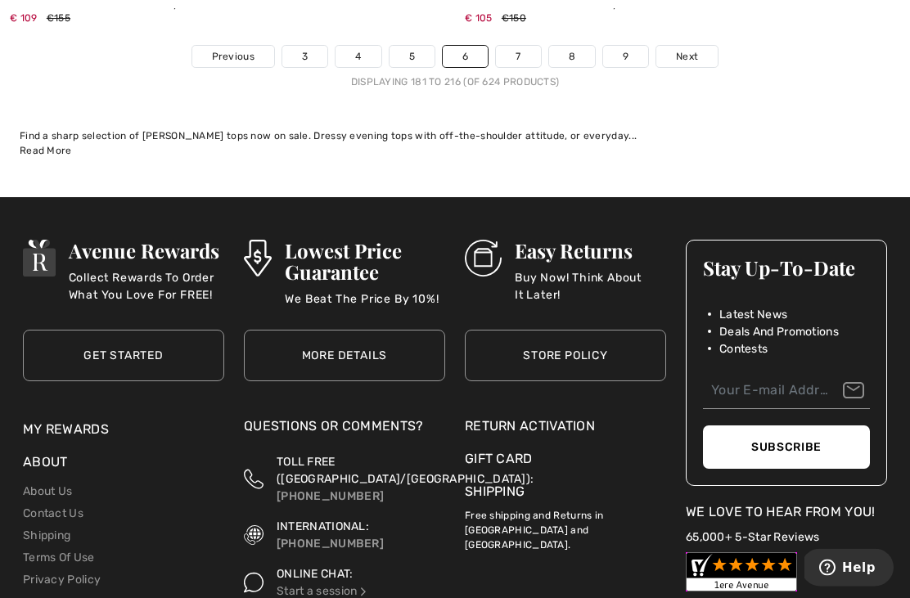
scroll to position [13614, 0]
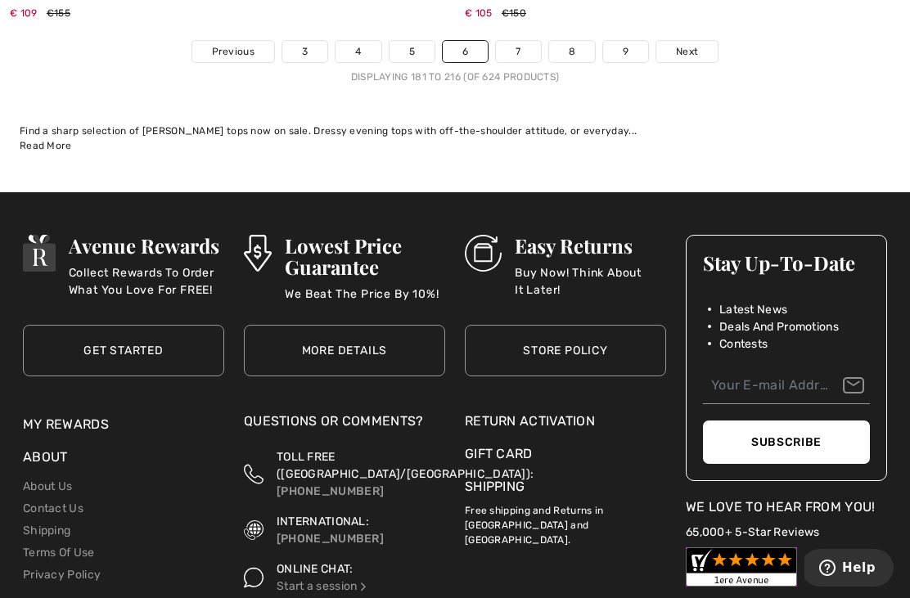
click at [523, 44] on link "7" at bounding box center [518, 51] width 44 height 21
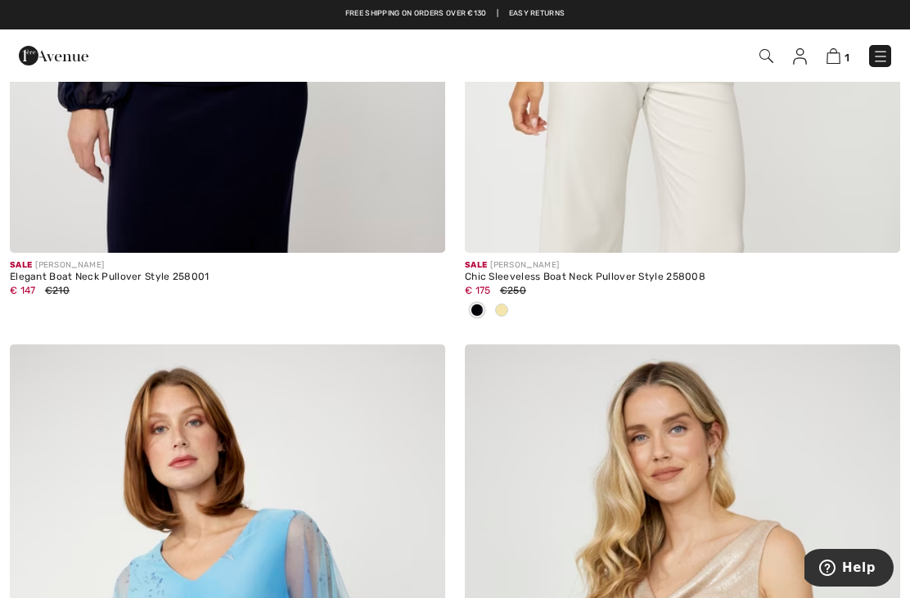
scroll to position [2839, 0]
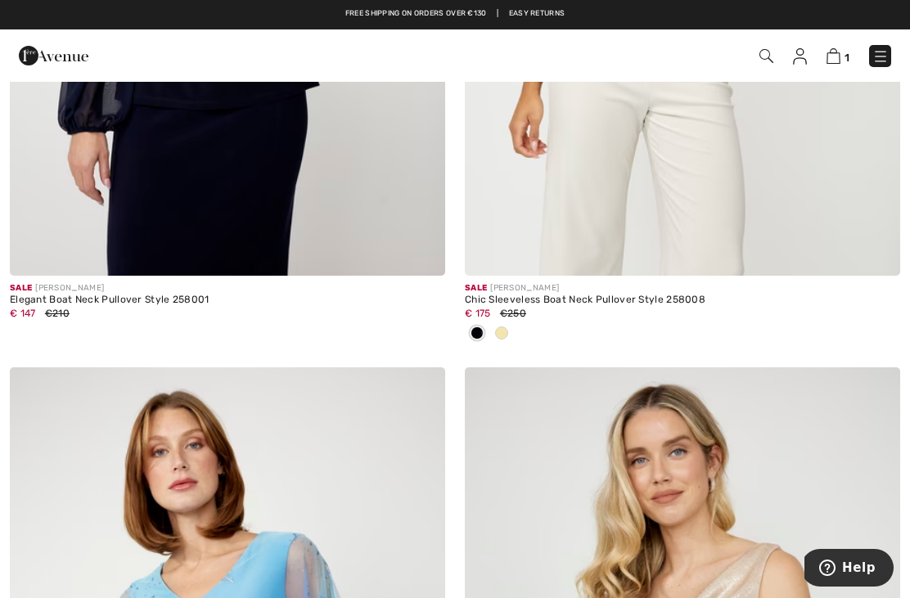
click at [621, 310] on div "€ 175 €250" at bounding box center [683, 313] width 436 height 15
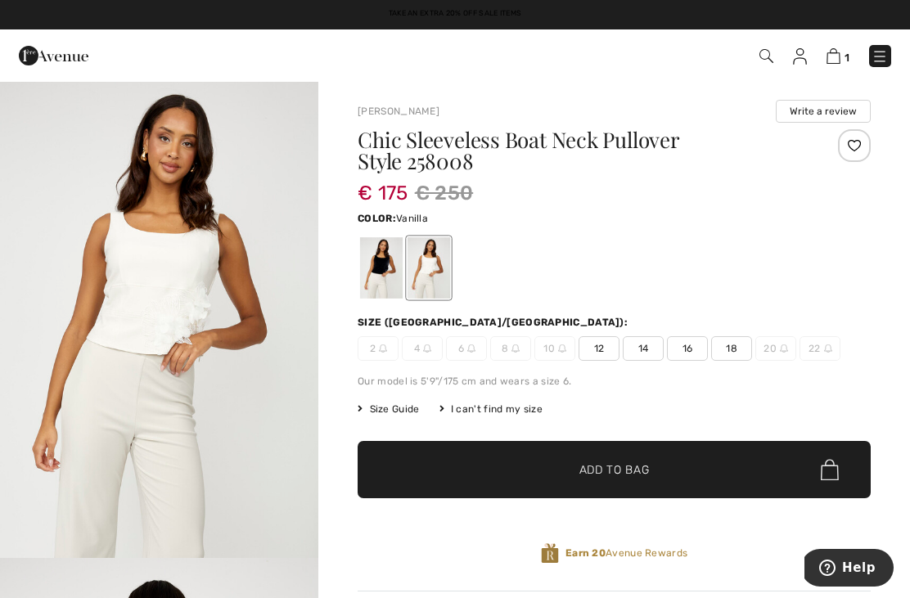
click at [391, 270] on div at bounding box center [381, 267] width 43 height 61
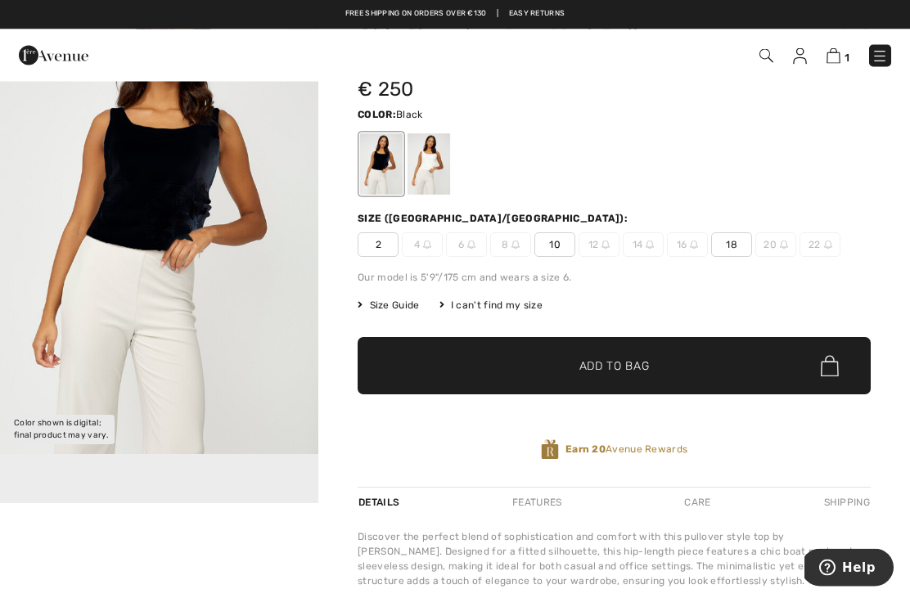
scroll to position [104, 0]
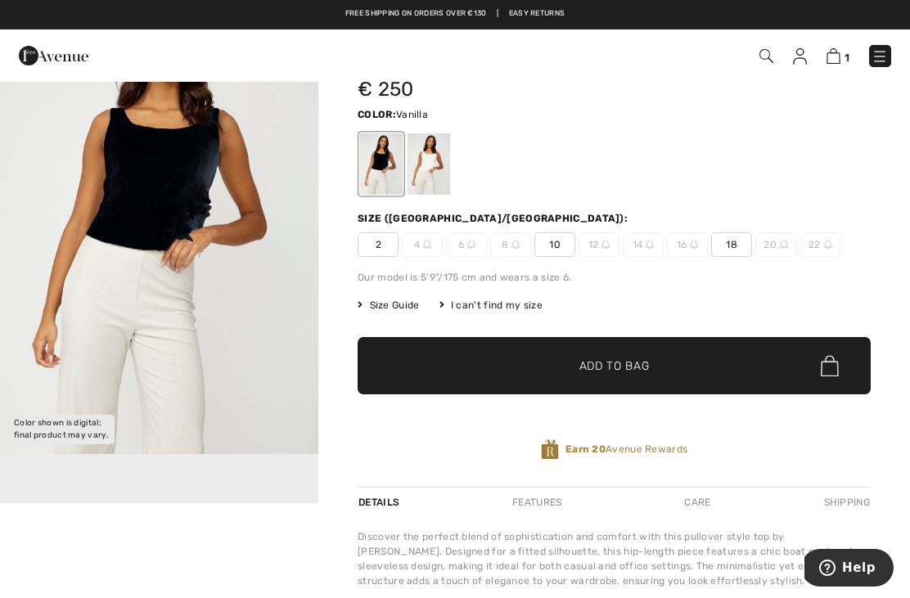
click at [431, 173] on div at bounding box center [429, 163] width 43 height 61
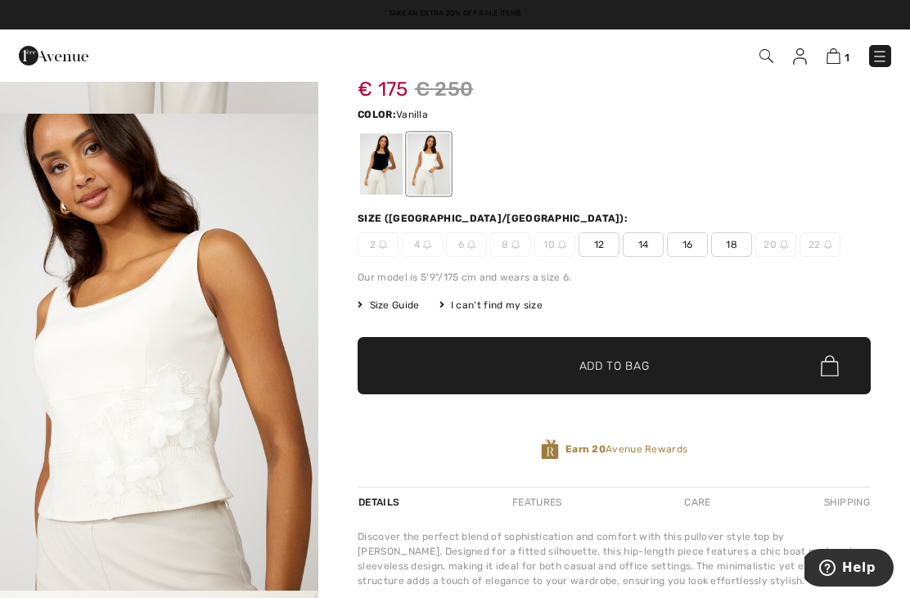
scroll to position [819, 0]
click at [193, 442] on img "3 / 4" at bounding box center [159, 353] width 318 height 478
click at [377, 184] on div at bounding box center [381, 163] width 43 height 61
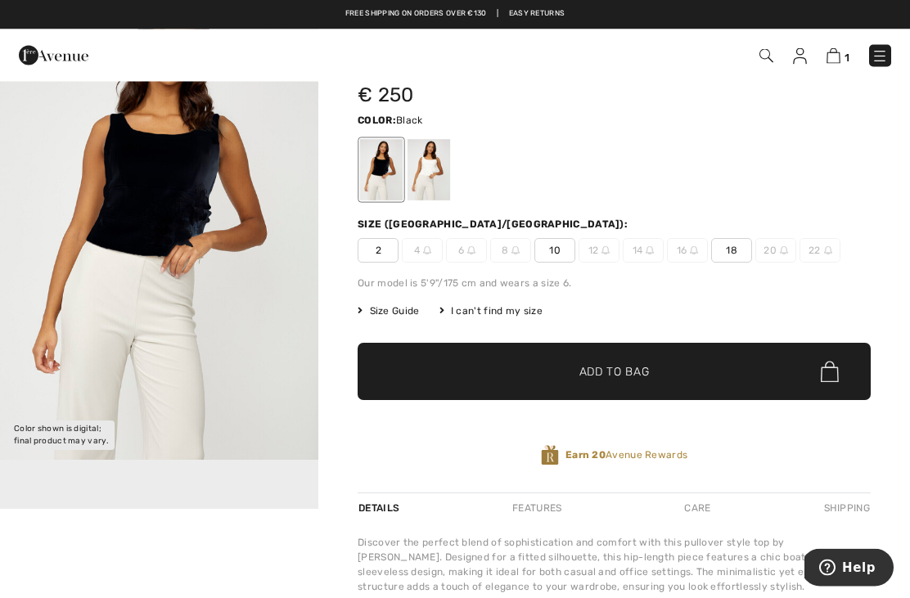
scroll to position [56, 0]
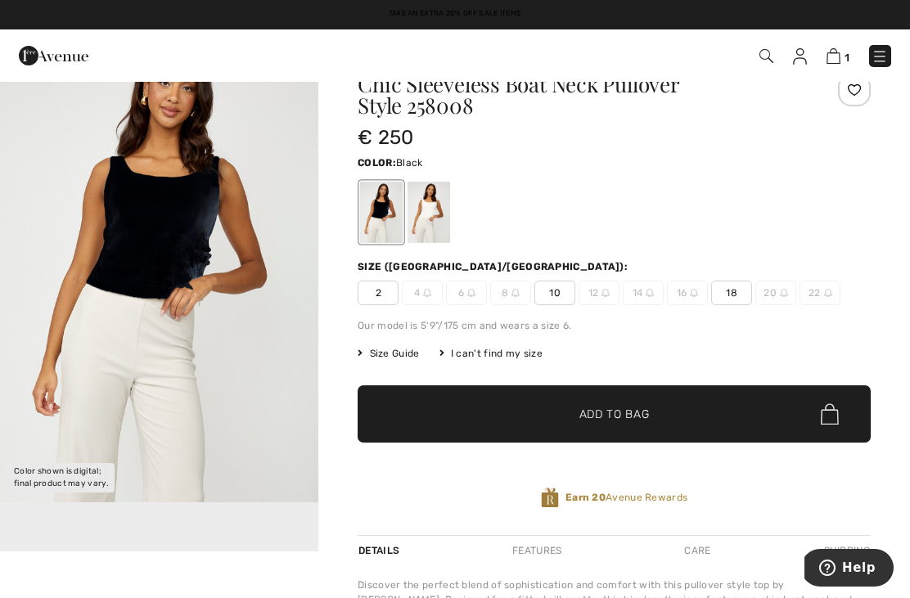
click at [284, 341] on img "1 / 1" at bounding box center [159, 264] width 318 height 478
click at [187, 269] on img "1 / 1" at bounding box center [159, 264] width 318 height 478
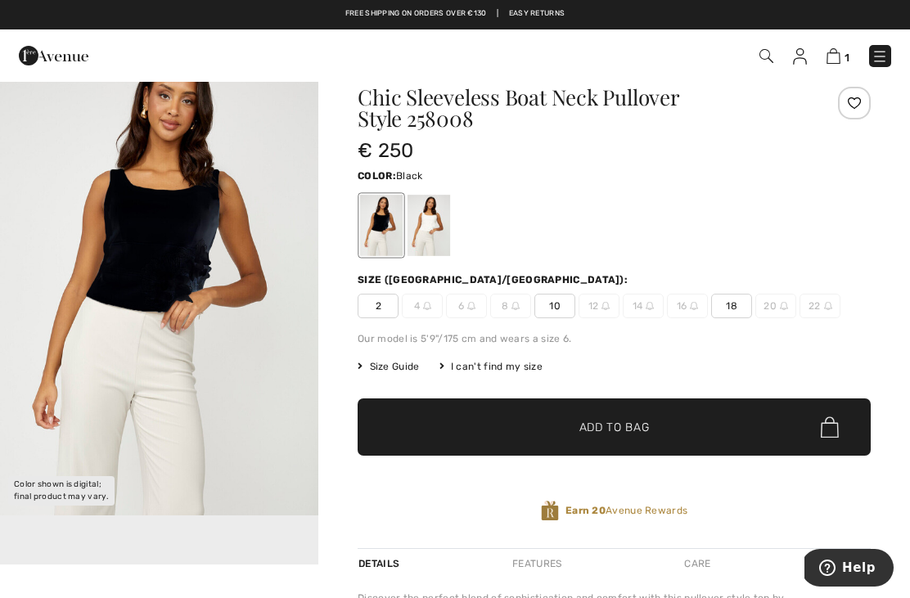
scroll to position [38, 0]
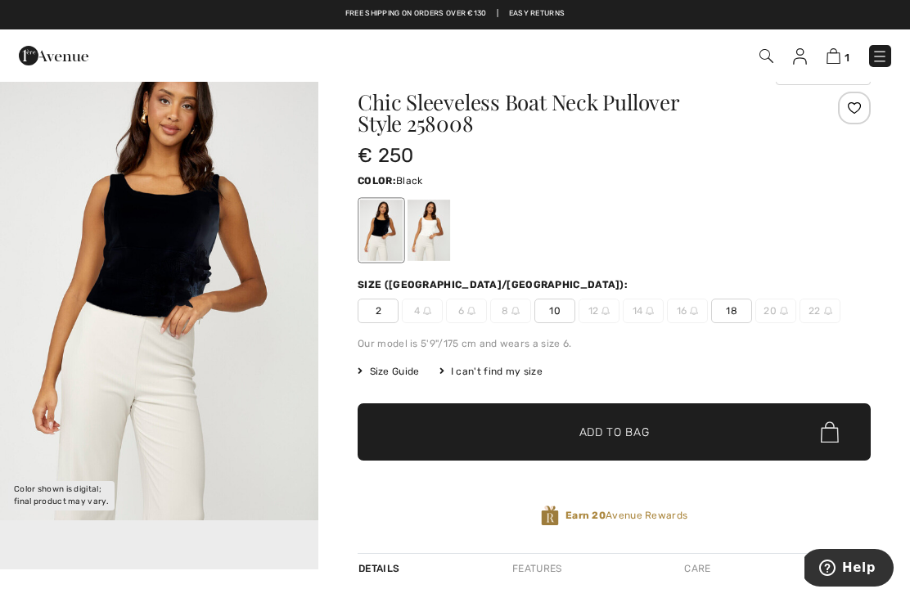
click at [425, 242] on div at bounding box center [429, 230] width 43 height 61
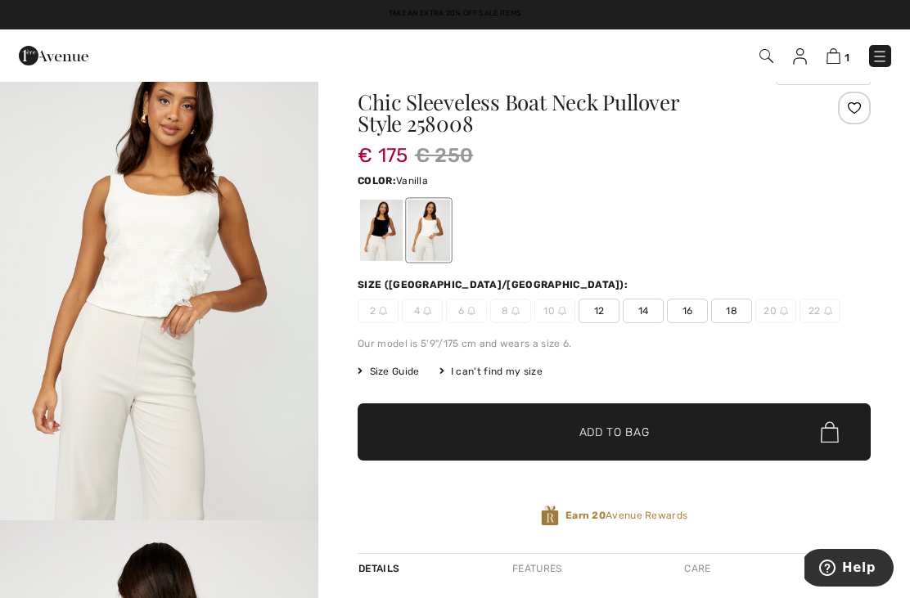
click at [386, 241] on div at bounding box center [381, 230] width 43 height 61
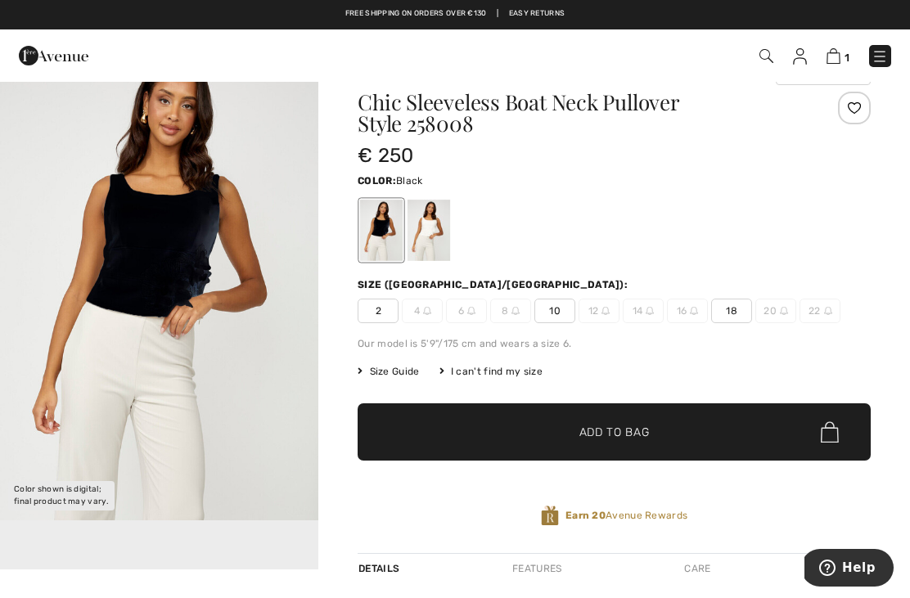
click at [732, 316] on span "18" at bounding box center [731, 311] width 41 height 25
click at [621, 441] on span "✔ Added to Bag Add to Bag" at bounding box center [614, 432] width 513 height 57
click at [834, 64] on img at bounding box center [832, 56] width 14 height 16
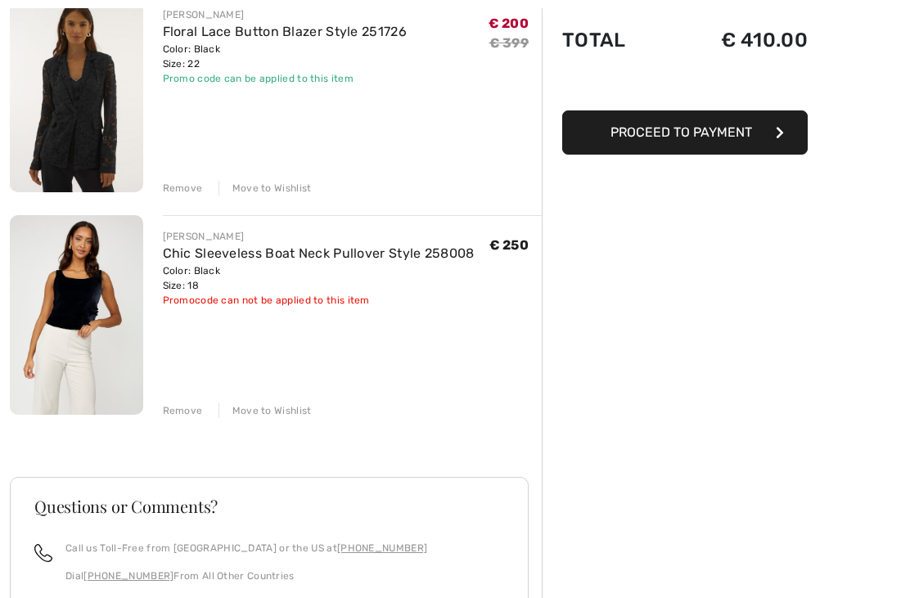
scroll to position [228, 0]
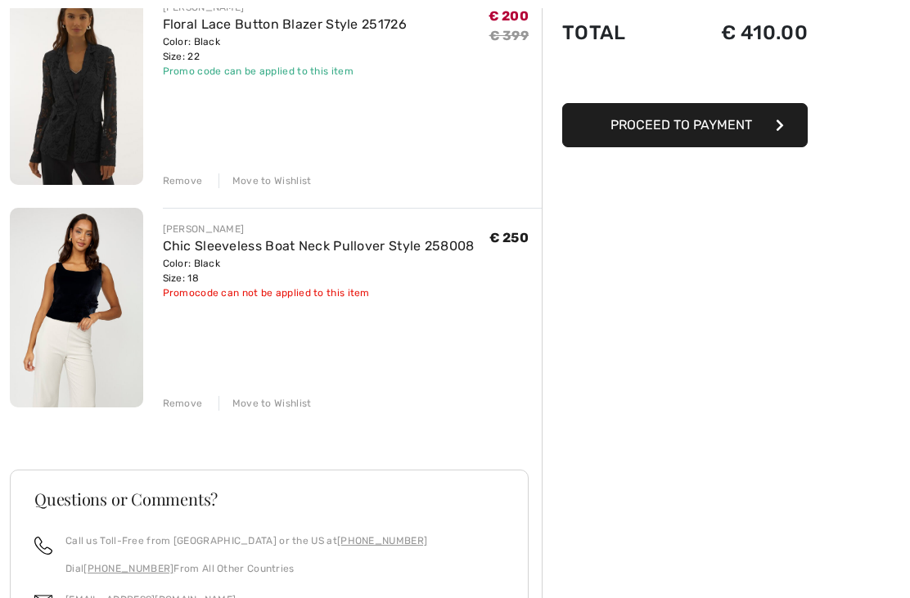
click at [185, 404] on div "Remove" at bounding box center [183, 403] width 40 height 15
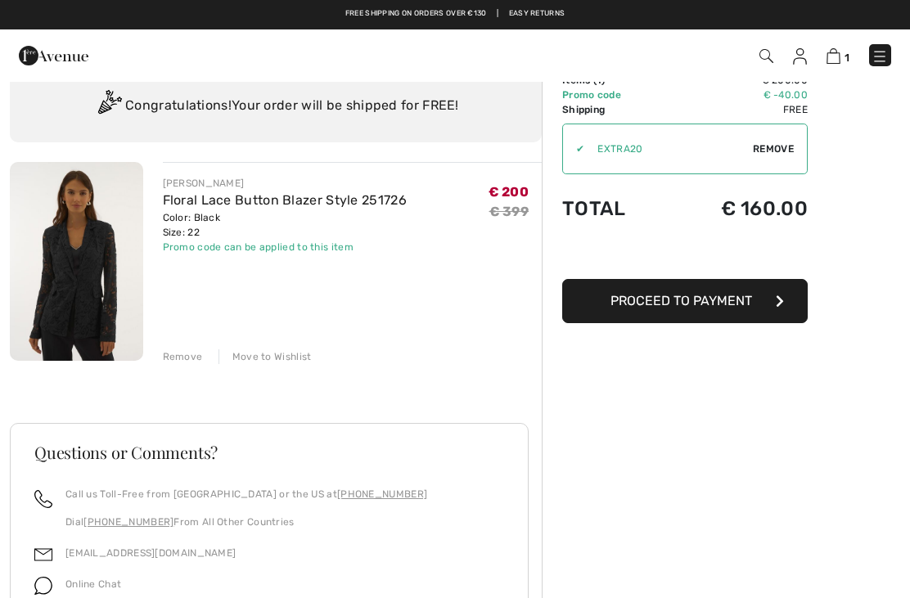
scroll to position [0, 0]
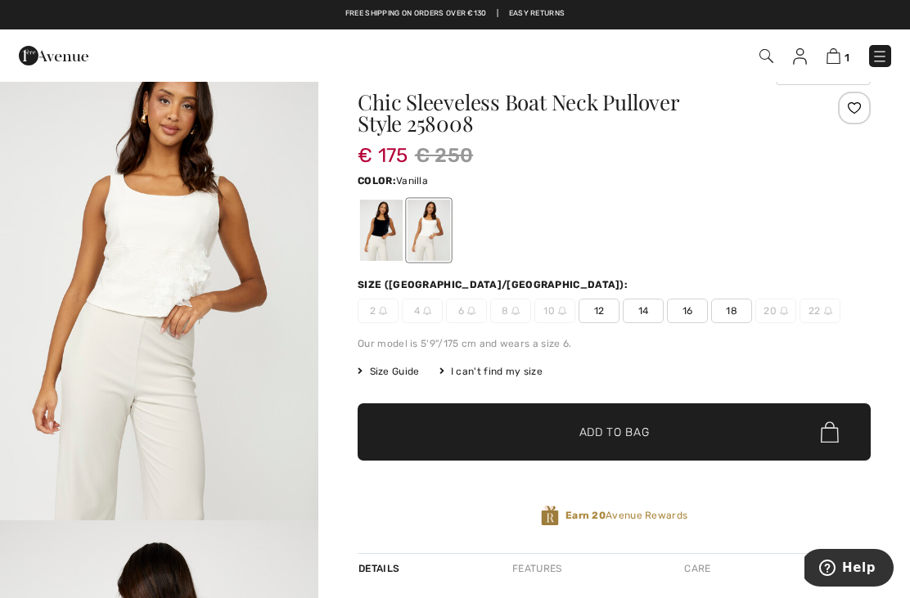
click at [738, 323] on div "Chic Sleeveless Boat Neck Pullover Style 258008 € 175 € 250 Color: Vanilla Size…" at bounding box center [614, 323] width 513 height 462
click at [626, 441] on span "✔ Added to Bag Add to Bag" at bounding box center [614, 432] width 513 height 57
click at [829, 62] on img at bounding box center [832, 56] width 14 height 16
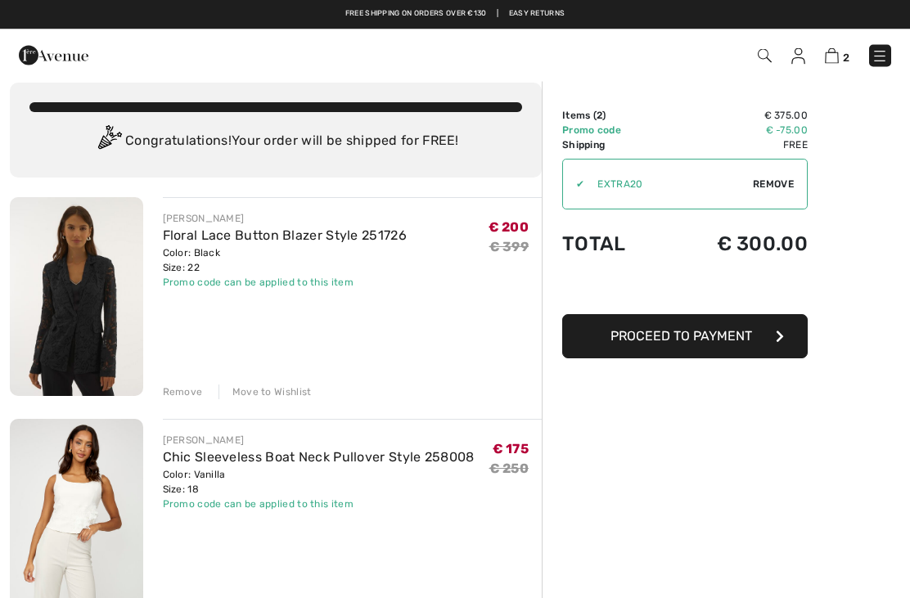
scroll to position [11, 0]
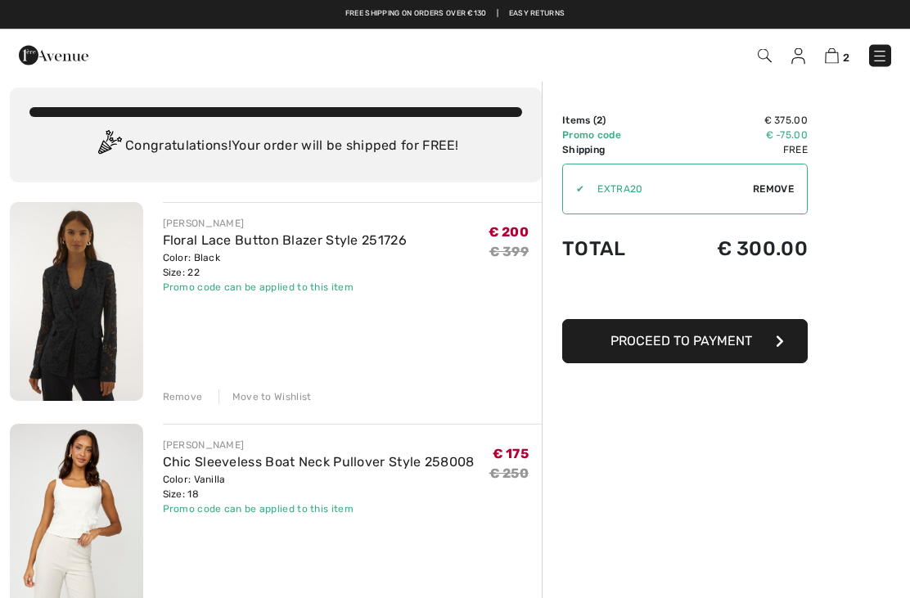
click at [185, 400] on div "Remove" at bounding box center [183, 398] width 40 height 15
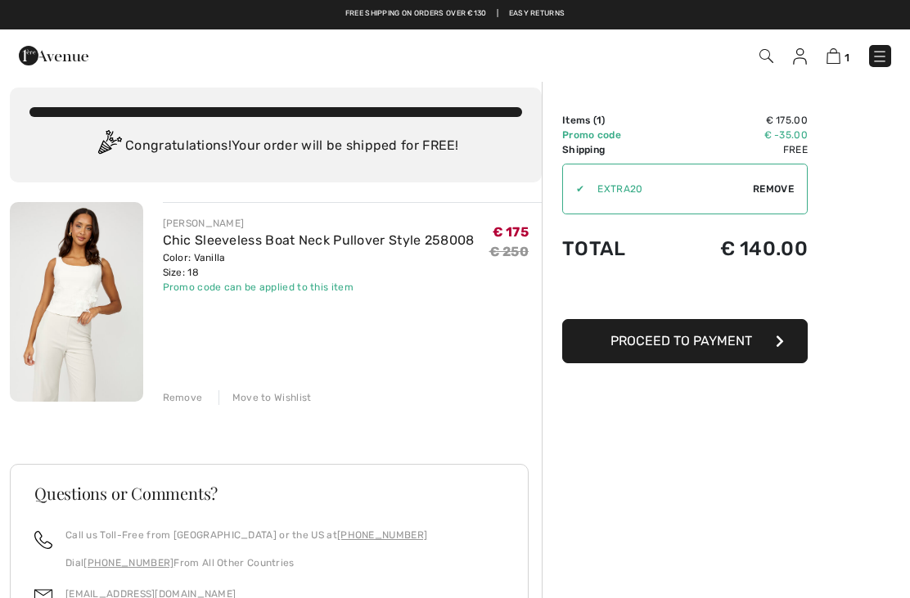
click at [91, 297] on img at bounding box center [76, 302] width 133 height 200
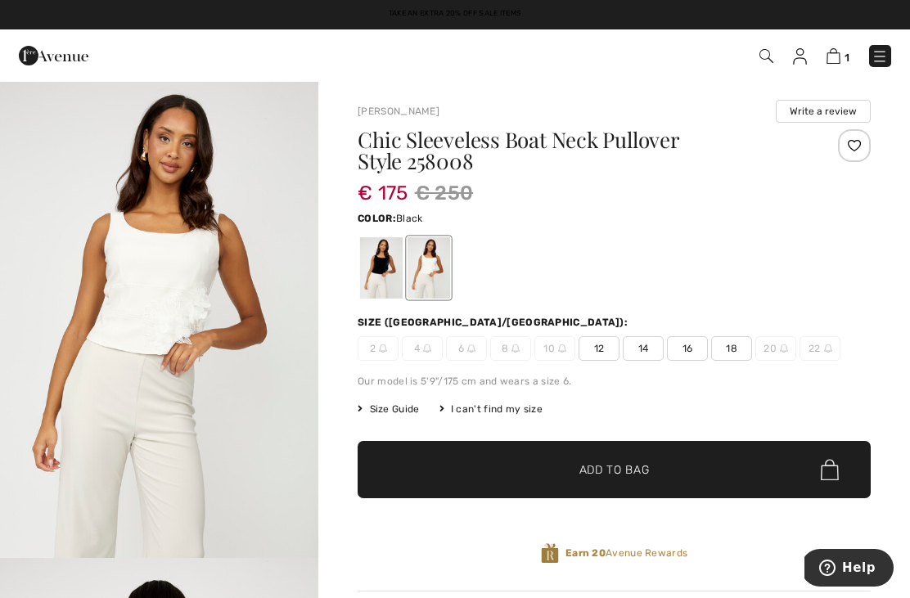
click at [382, 277] on div at bounding box center [381, 267] width 43 height 61
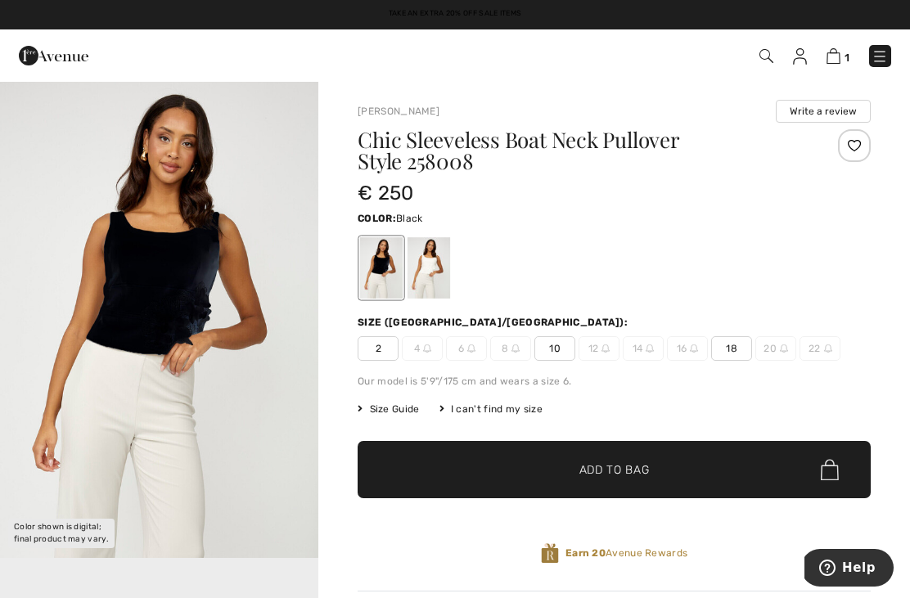
click at [738, 363] on div "Chic Sleeveless Boat Neck Pullover Style 258008 € 250 Color: Black Size (CA/[GE…" at bounding box center [614, 360] width 513 height 462
click at [748, 355] on span "18" at bounding box center [731, 348] width 41 height 25
click at [584, 489] on span "✔ Added to Bag Add to Bag" at bounding box center [614, 469] width 513 height 57
click at [625, 486] on span "✔ Added to Bag Add to Bag" at bounding box center [614, 469] width 513 height 57
click at [839, 54] on img at bounding box center [832, 56] width 14 height 16
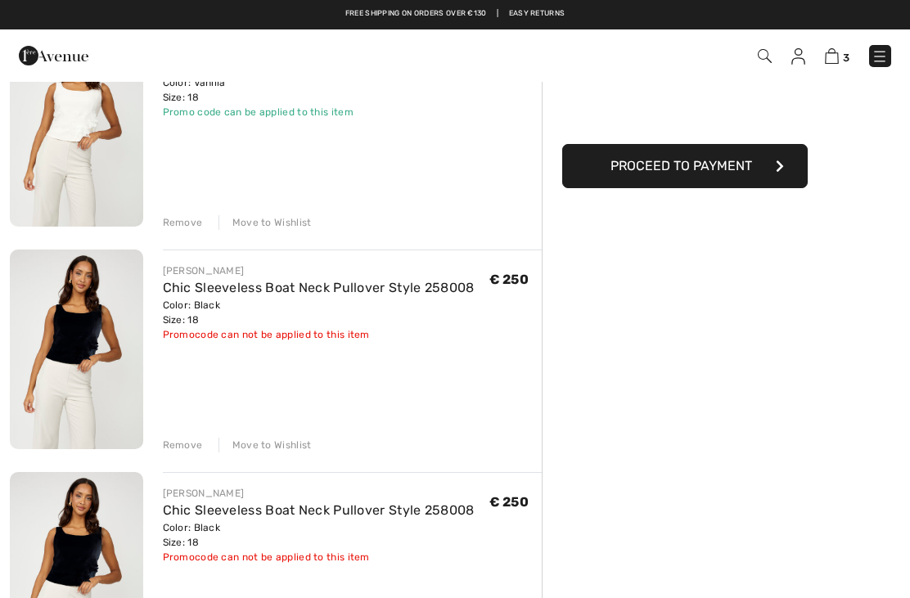
scroll to position [183, 0]
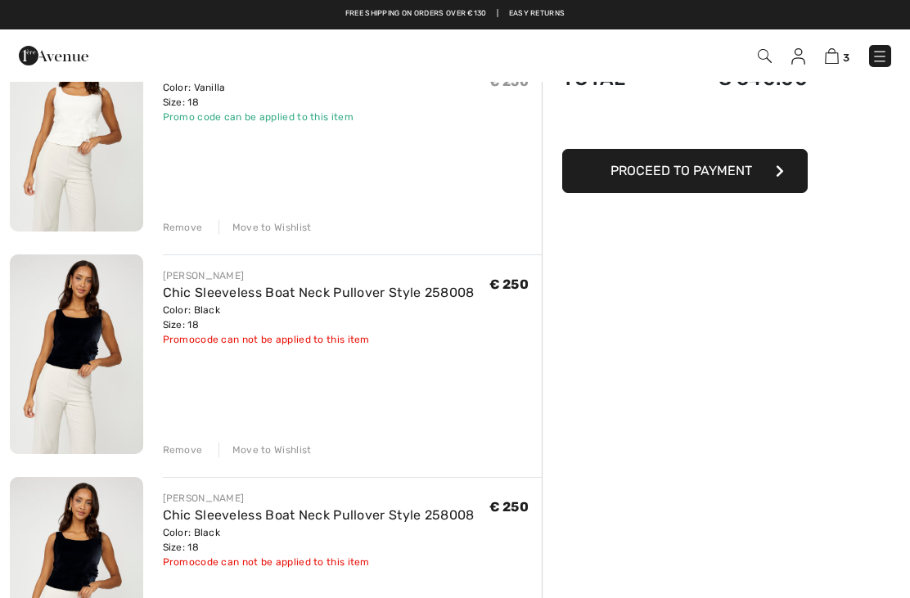
click at [187, 230] on div "Remove" at bounding box center [183, 227] width 40 height 15
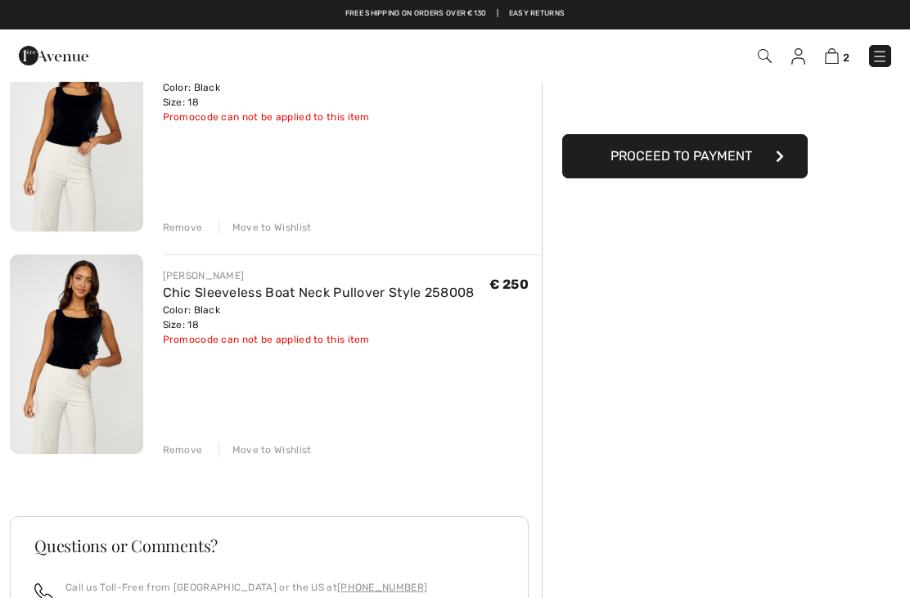
click at [179, 456] on div "Remove" at bounding box center [183, 450] width 40 height 15
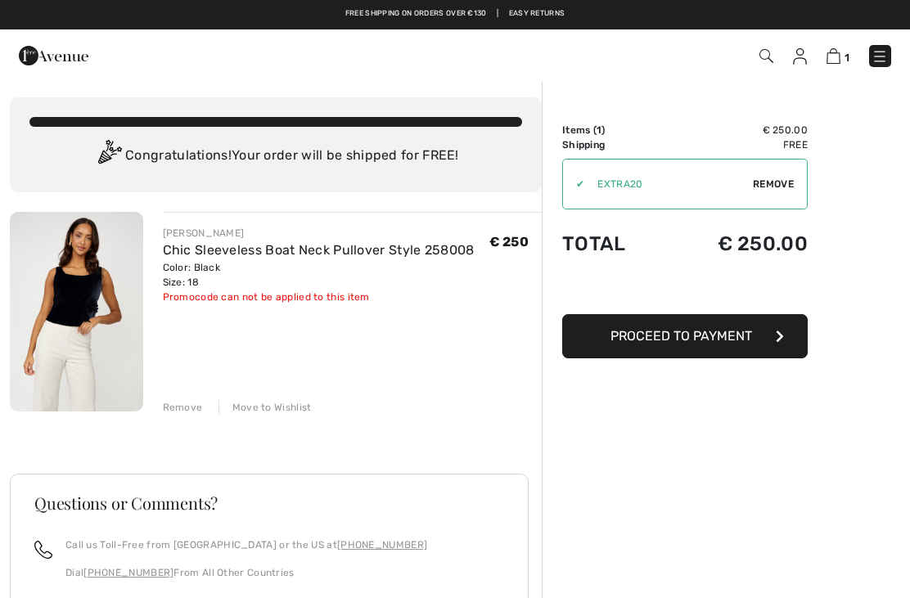
scroll to position [0, 0]
